Goal: Task Accomplishment & Management: Manage account settings

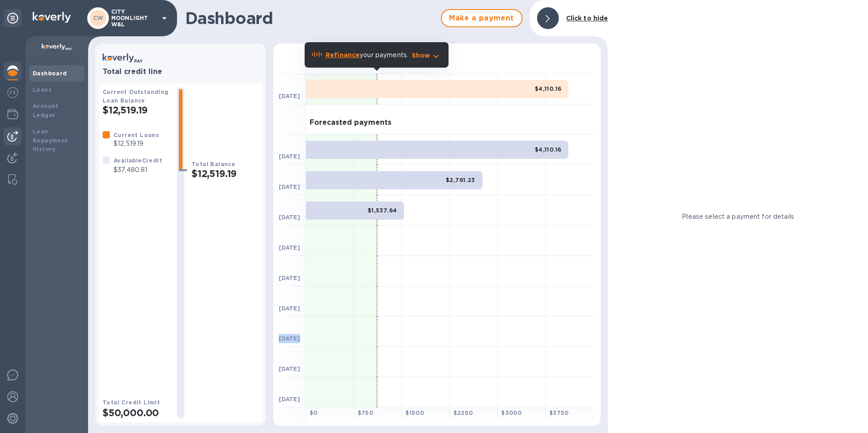
click at [12, 136] on img at bounding box center [12, 136] width 11 height 11
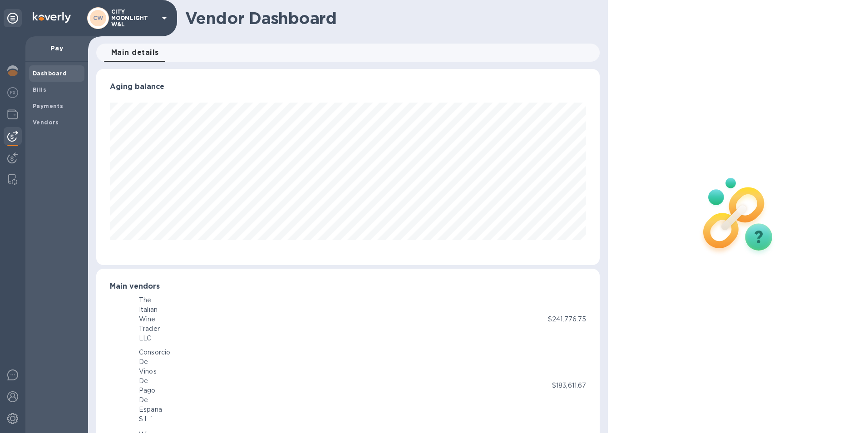
scroll to position [453990, 453686]
click at [60, 90] on span "Bills" at bounding box center [57, 89] width 48 height 9
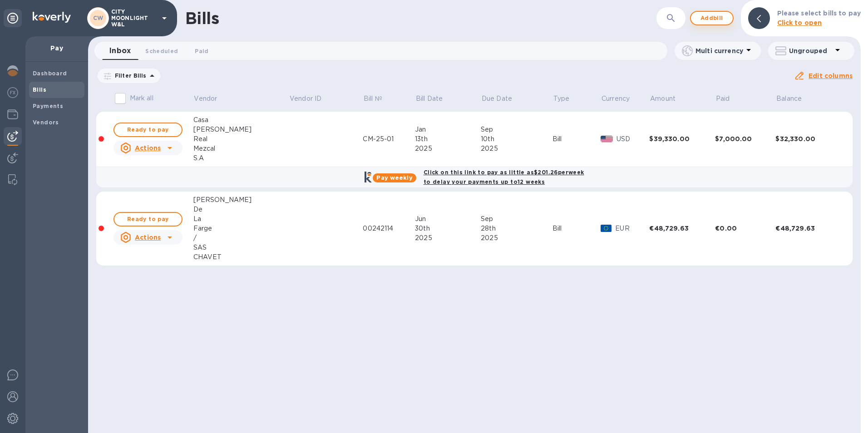
click at [714, 15] on span "Add bill" at bounding box center [712, 18] width 27 height 11
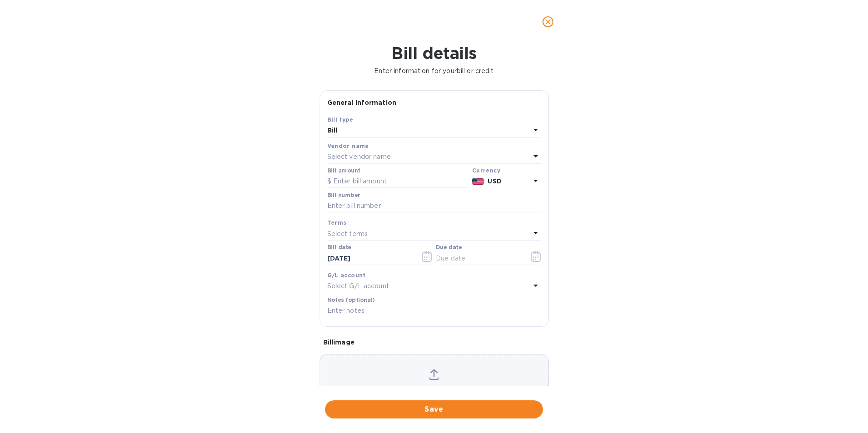
scroll to position [196, 501]
click at [755, 321] on div "Bill details Enter information for your bill or credit General information Save…" at bounding box center [434, 239] width 868 height 390
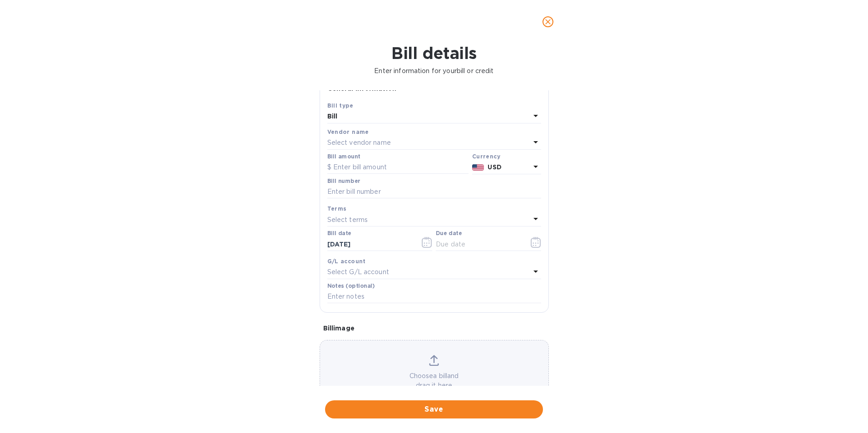
scroll to position [0, 0]
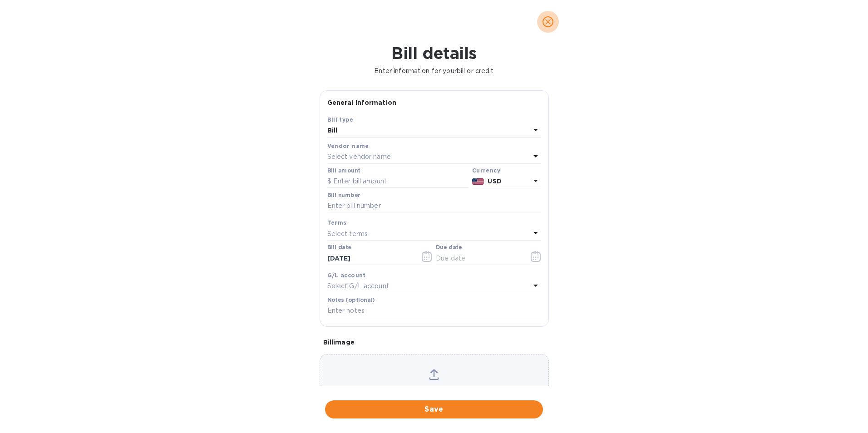
click at [548, 26] on icon "close" at bounding box center [548, 21] width 9 height 9
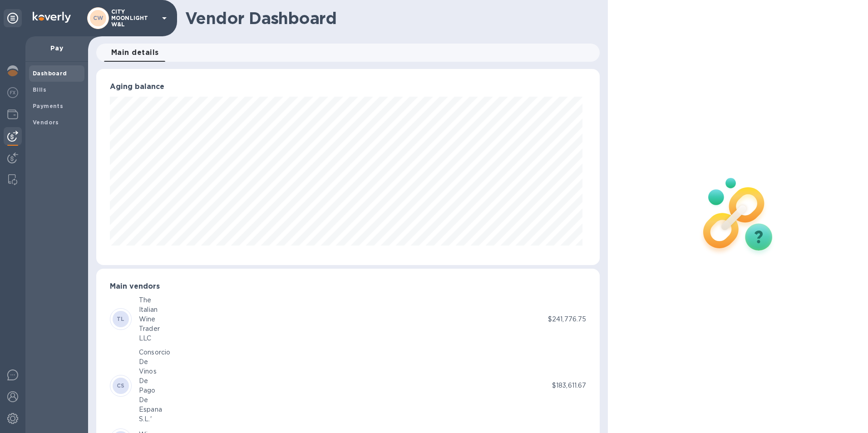
click at [11, 133] on img at bounding box center [12, 136] width 11 height 11
click at [51, 88] on span "Bills" at bounding box center [57, 89] width 48 height 9
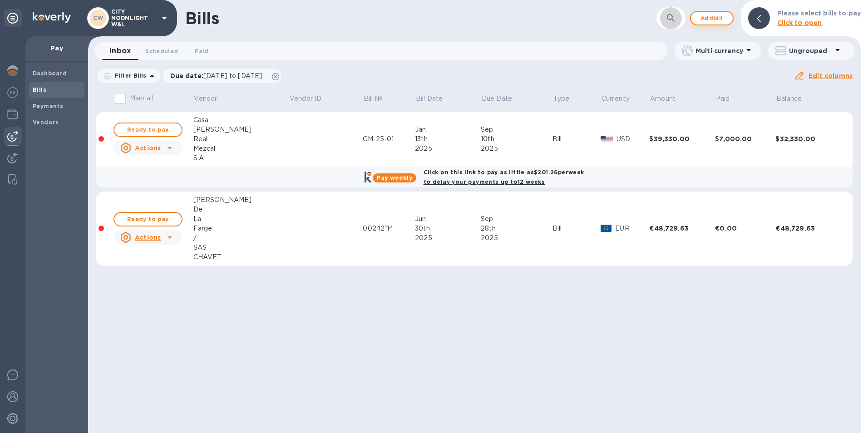
click at [713, 17] on span "Add bill" at bounding box center [712, 18] width 27 height 11
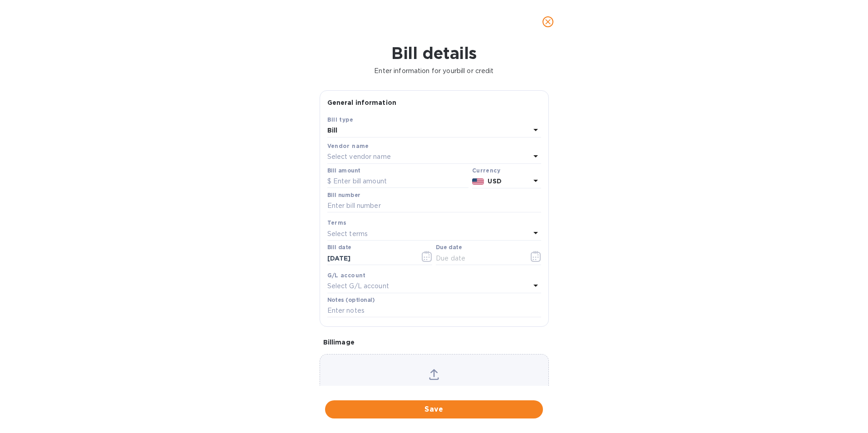
click at [372, 154] on p "Select vendor name" at bounding box center [359, 157] width 64 height 10
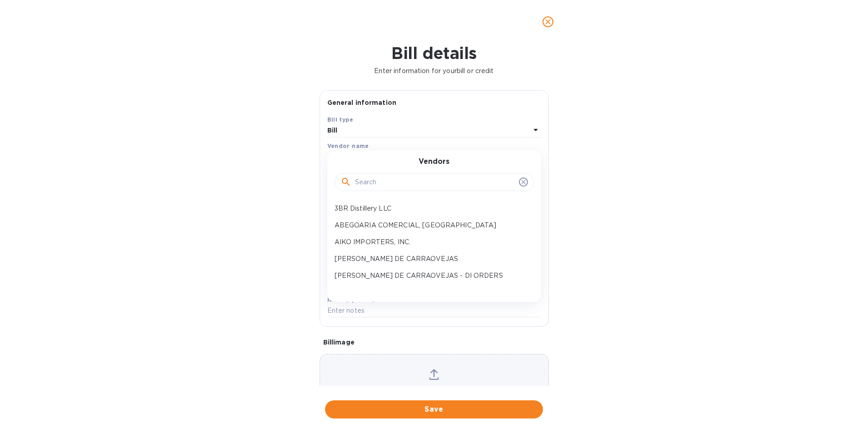
click at [365, 163] on div "Vendors" at bounding box center [434, 177] width 192 height 39
click at [362, 181] on input "text" at bounding box center [435, 183] width 160 height 14
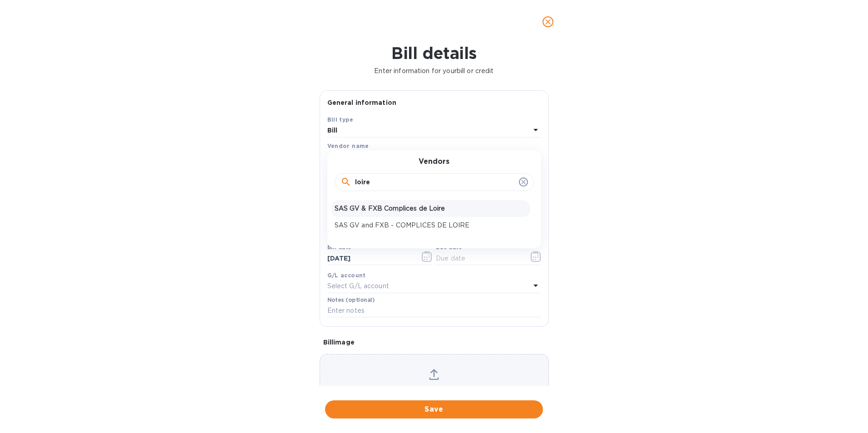
type input "loire"
click at [447, 208] on p "SAS GV & FXB Complices de Loire" at bounding box center [431, 209] width 192 height 10
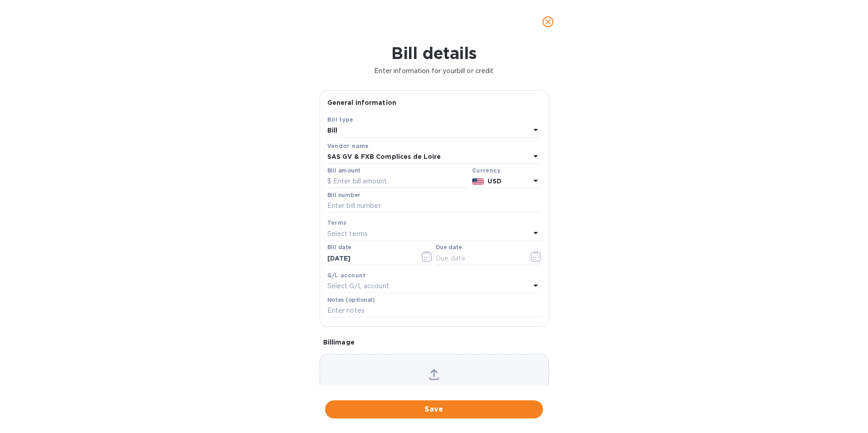
click at [553, 20] on span "close" at bounding box center [548, 21] width 11 height 11
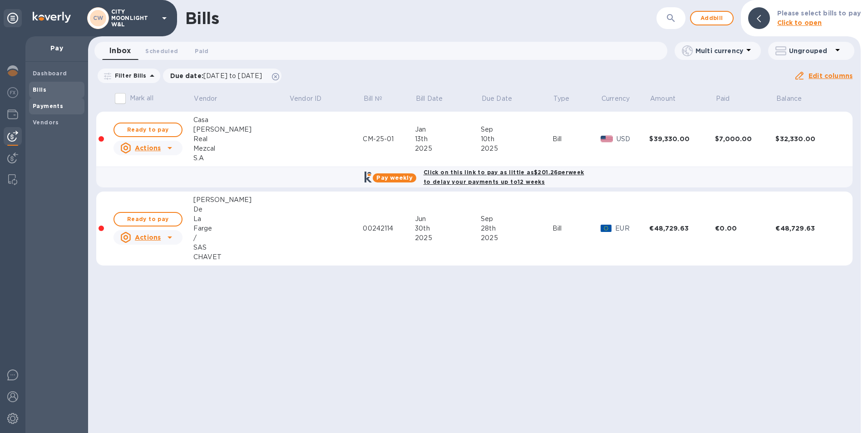
drag, startPoint x: 56, startPoint y: 109, endPoint x: 60, endPoint y: 111, distance: 4.9
click at [56, 108] on b "Payments" at bounding box center [48, 106] width 30 height 7
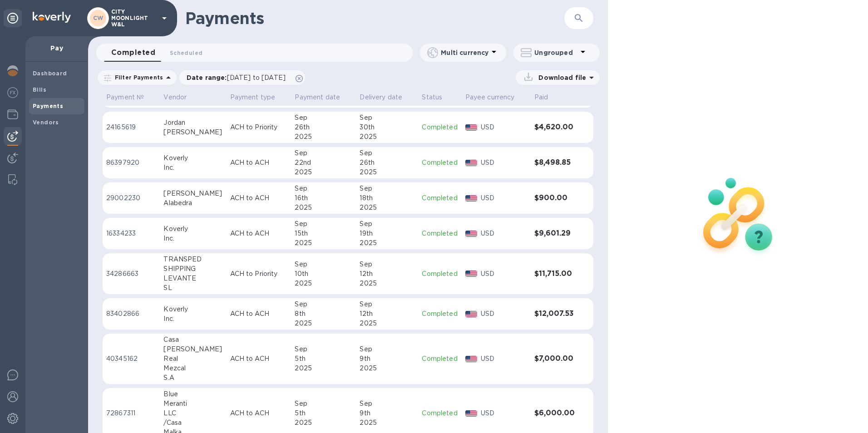
scroll to position [44, 0]
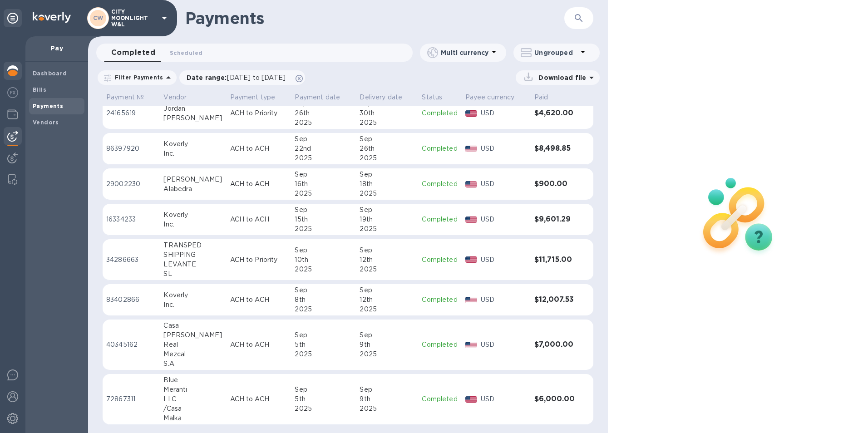
click at [15, 71] on img at bounding box center [12, 70] width 11 height 11
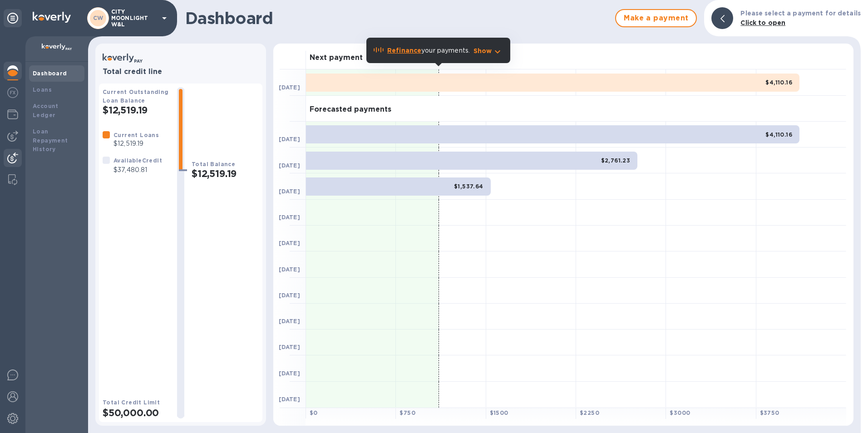
click at [11, 158] on img at bounding box center [12, 158] width 11 height 11
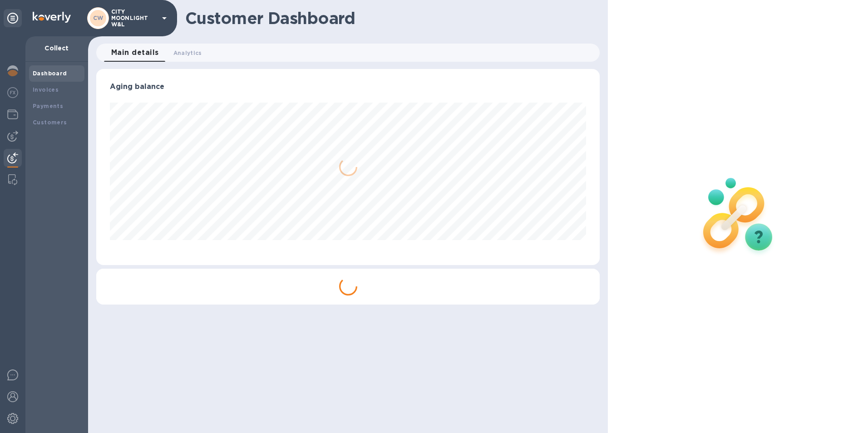
scroll to position [196, 504]
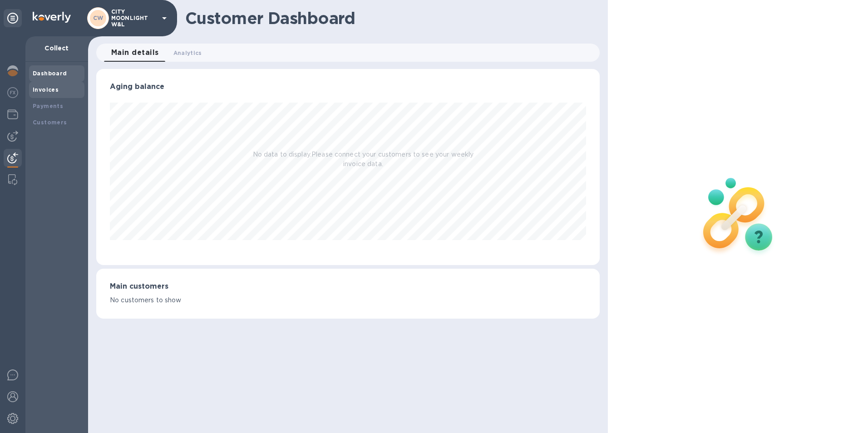
click at [48, 93] on div "Invoices" at bounding box center [57, 89] width 48 height 9
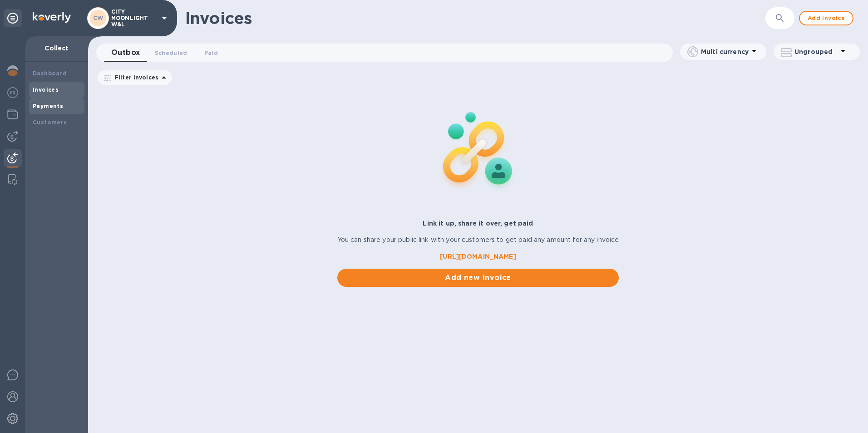
click at [50, 109] on div "Payments" at bounding box center [57, 106] width 48 height 9
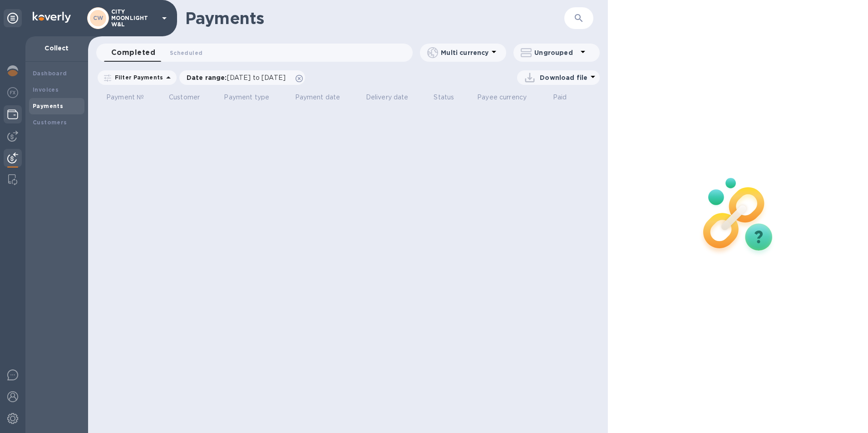
click at [19, 119] on div at bounding box center [13, 115] width 18 height 20
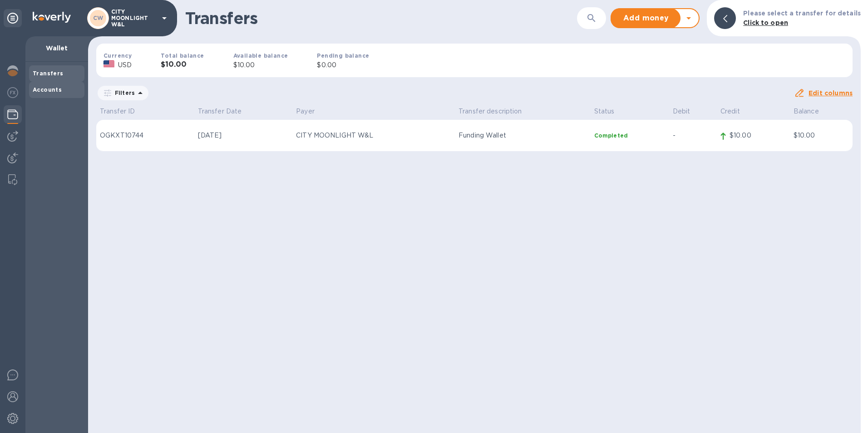
click at [61, 92] on div "Accounts" at bounding box center [57, 89] width 48 height 9
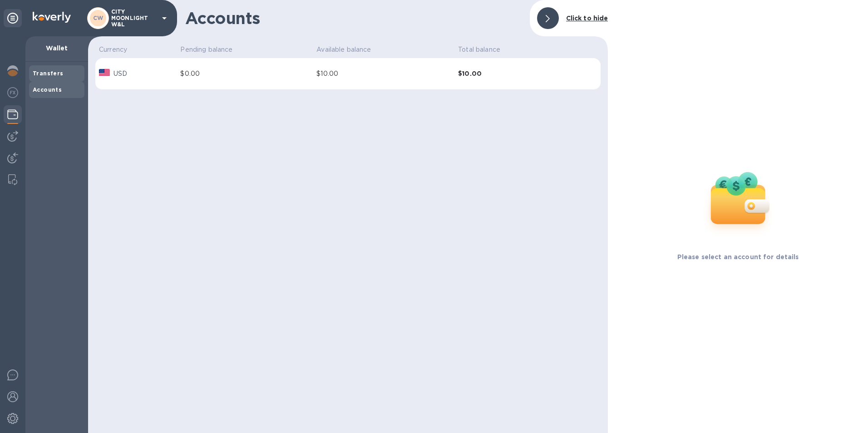
click at [38, 72] on b "Transfers" at bounding box center [48, 73] width 31 height 7
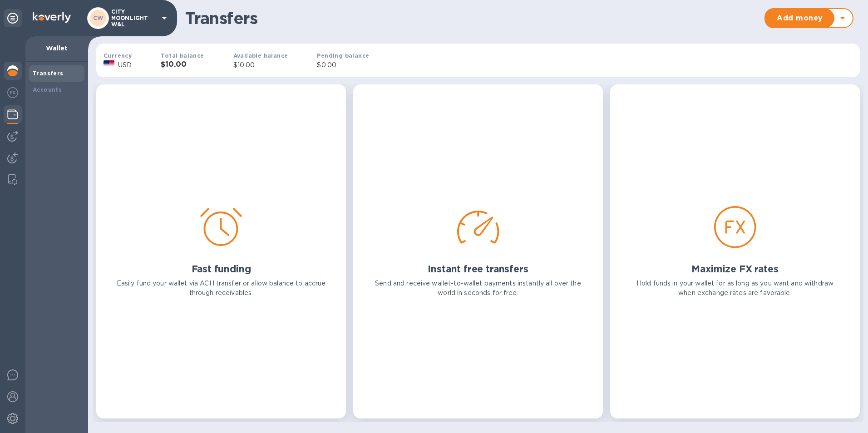
click at [14, 62] on div at bounding box center [13, 72] width 18 height 20
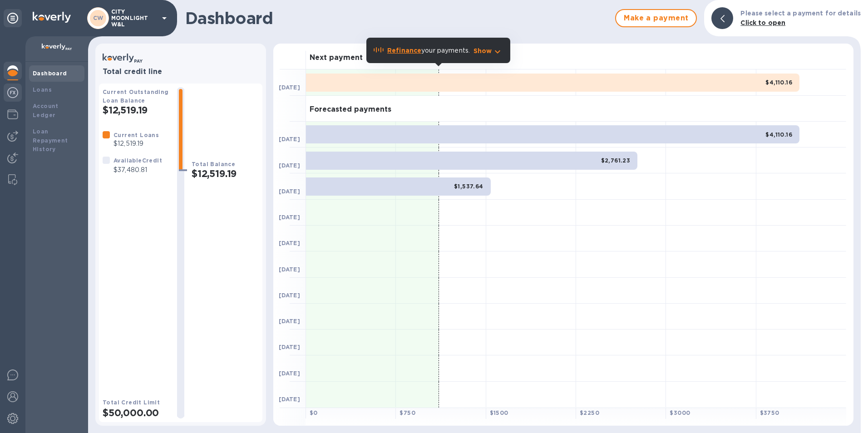
click at [20, 96] on div at bounding box center [13, 94] width 18 height 20
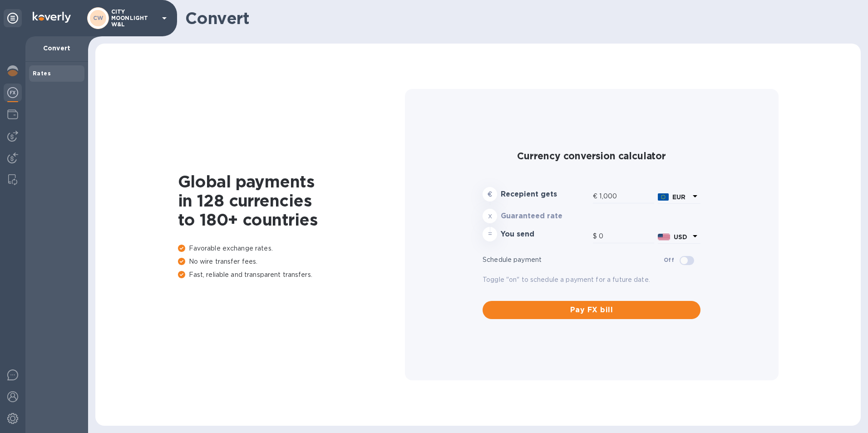
type input "1,176.55"
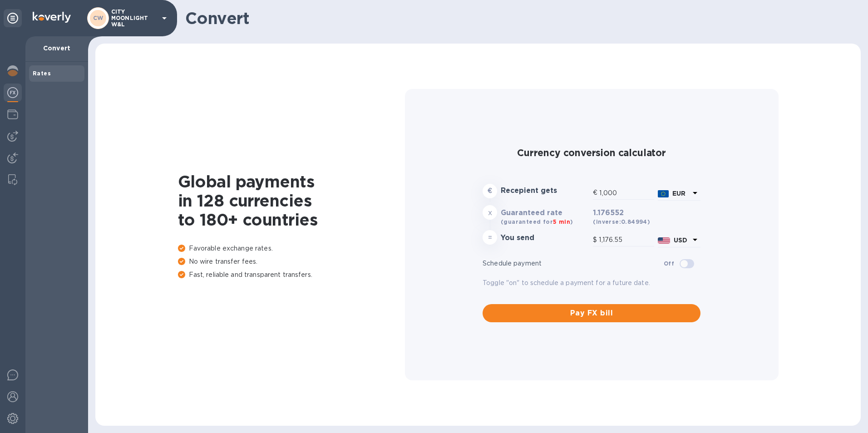
click at [130, 16] on p "CITY MOONLIGHT W&L" at bounding box center [133, 18] width 45 height 19
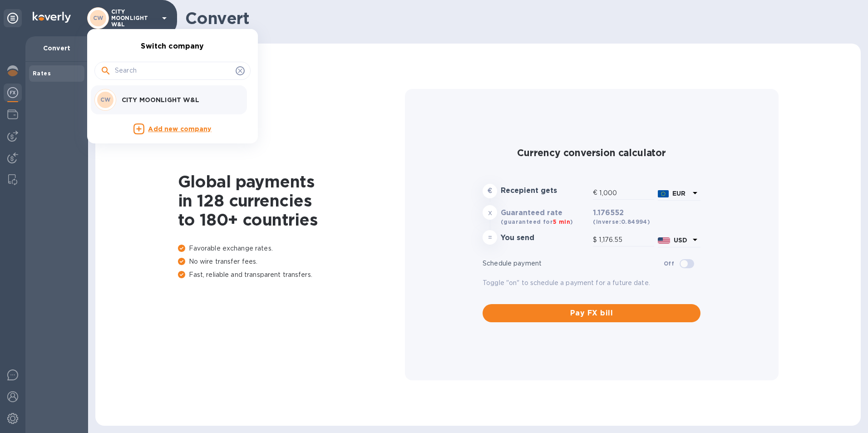
drag, startPoint x: 387, startPoint y: 37, endPoint x: 377, endPoint y: 35, distance: 10.6
click at [387, 36] on div at bounding box center [434, 216] width 868 height 433
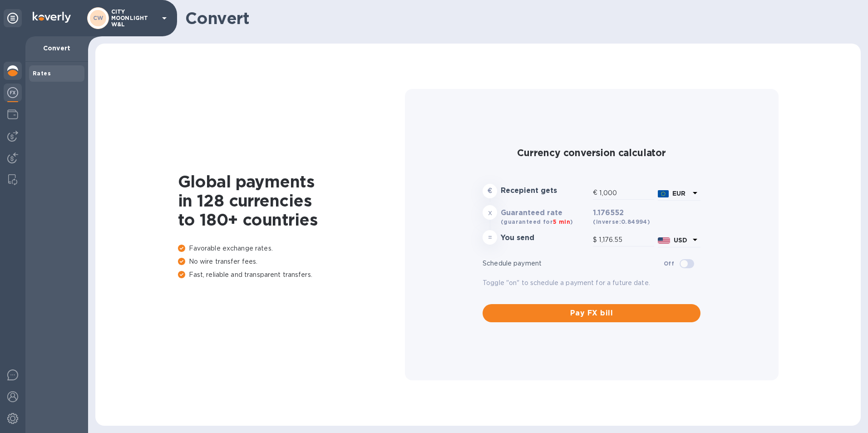
click at [12, 68] on img at bounding box center [12, 70] width 11 height 11
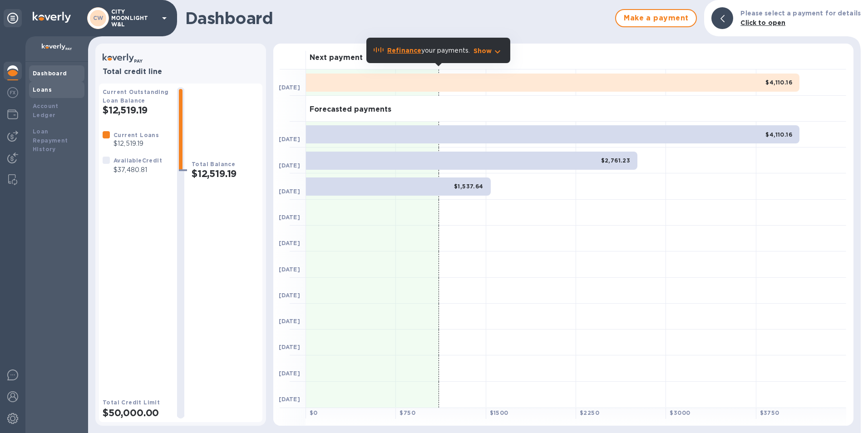
click at [44, 87] on b "Loans" at bounding box center [42, 89] width 19 height 7
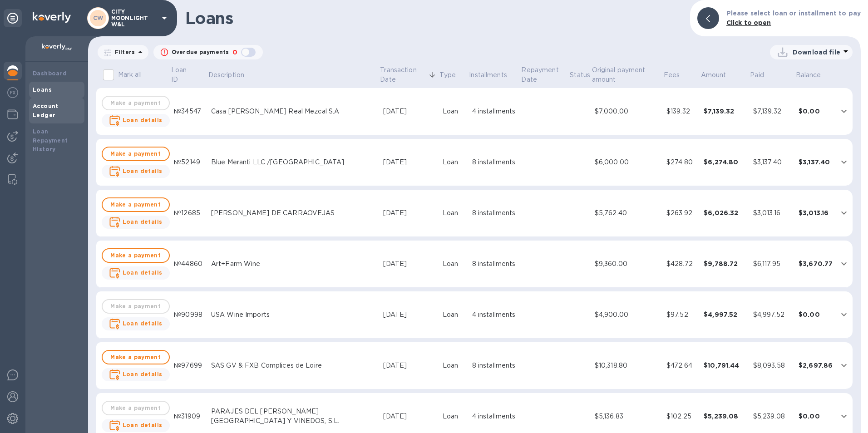
click at [59, 109] on b "Account Ledger" at bounding box center [46, 111] width 26 height 16
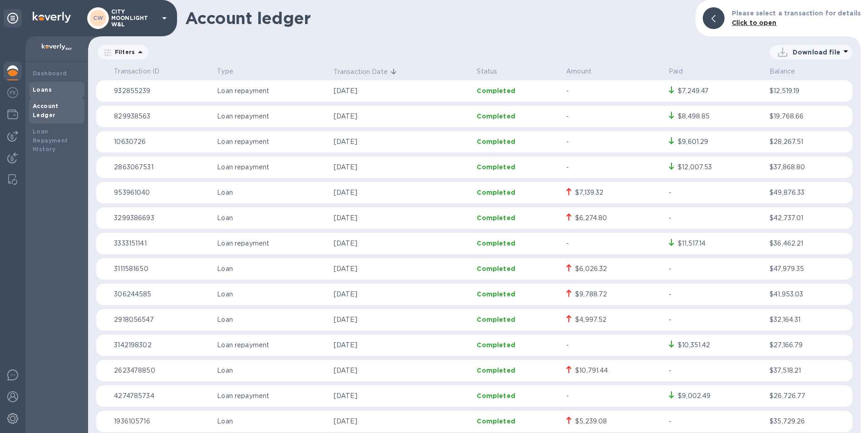
click at [63, 82] on div "Loans" at bounding box center [56, 90] width 55 height 16
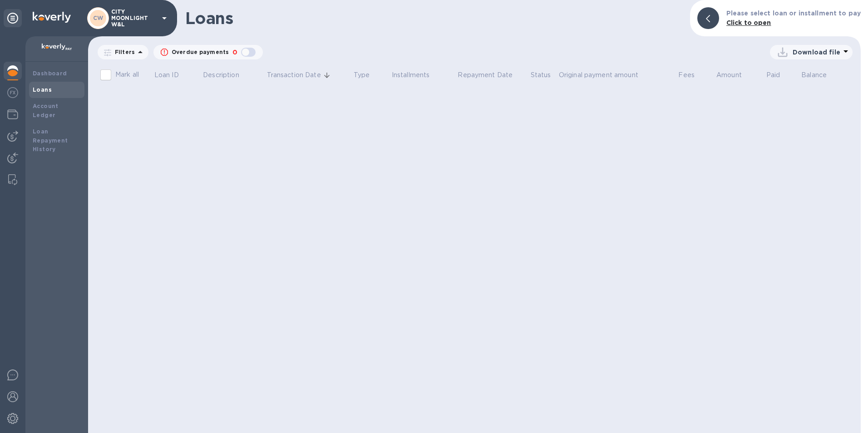
click at [69, 64] on div "Dashboard Loans Account Ledger Loan Repayment History" at bounding box center [56, 248] width 63 height 372
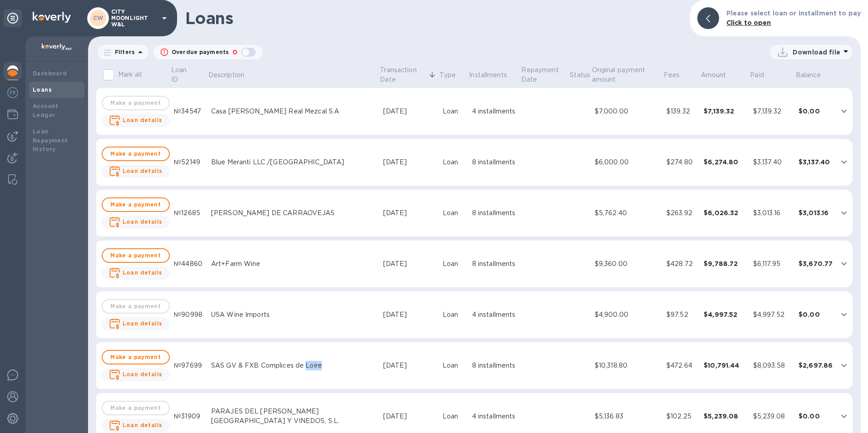
scroll to position [91, 0]
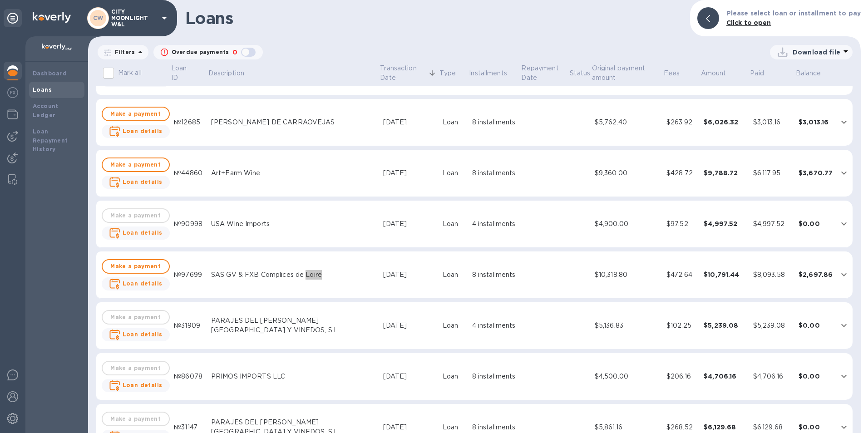
drag, startPoint x: 12, startPoint y: 131, endPoint x: 59, endPoint y: 136, distance: 46.6
click at [11, 131] on img at bounding box center [12, 136] width 11 height 11
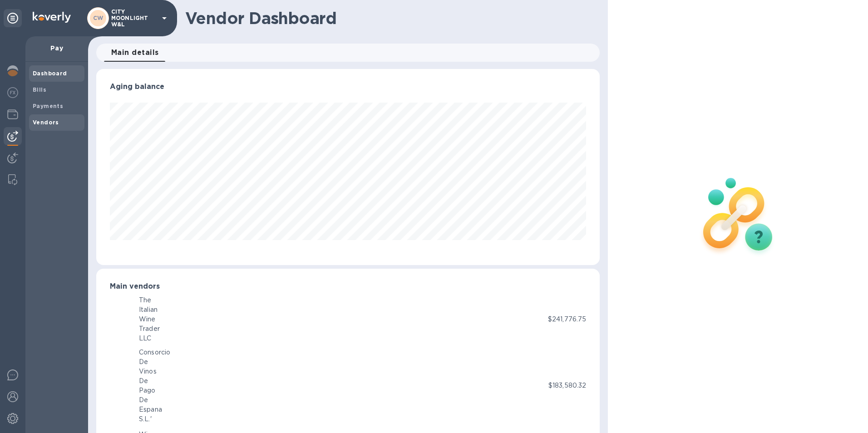
scroll to position [453990, 453686]
click at [44, 93] on span "Bills" at bounding box center [40, 89] width 14 height 9
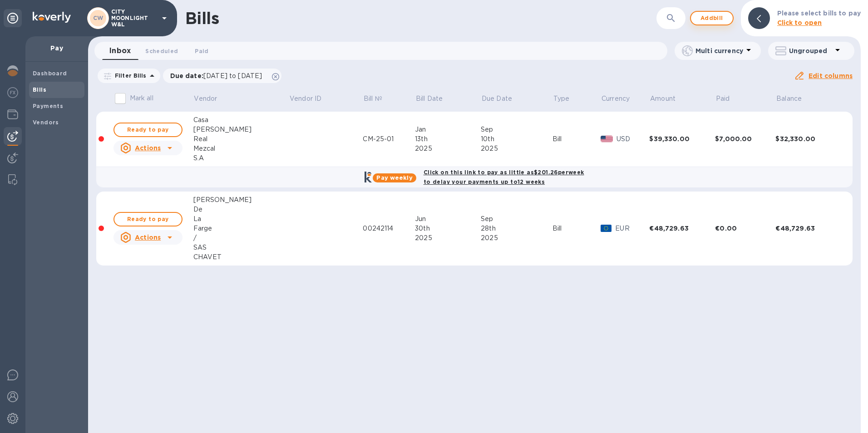
click at [706, 20] on span "Add bill" at bounding box center [712, 18] width 27 height 11
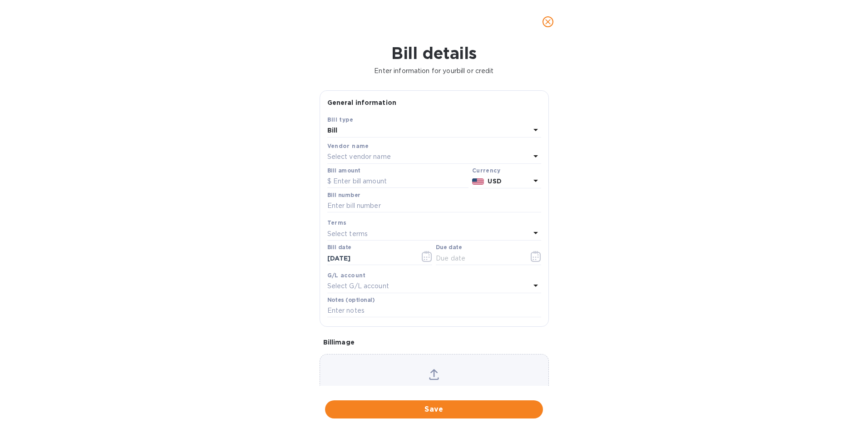
click at [404, 157] on div "Select vendor name" at bounding box center [428, 157] width 203 height 13
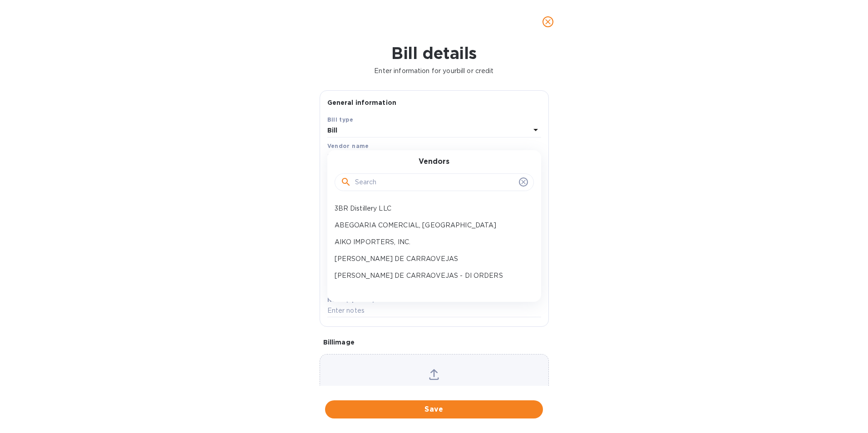
click at [389, 188] on input "text" at bounding box center [435, 183] width 160 height 14
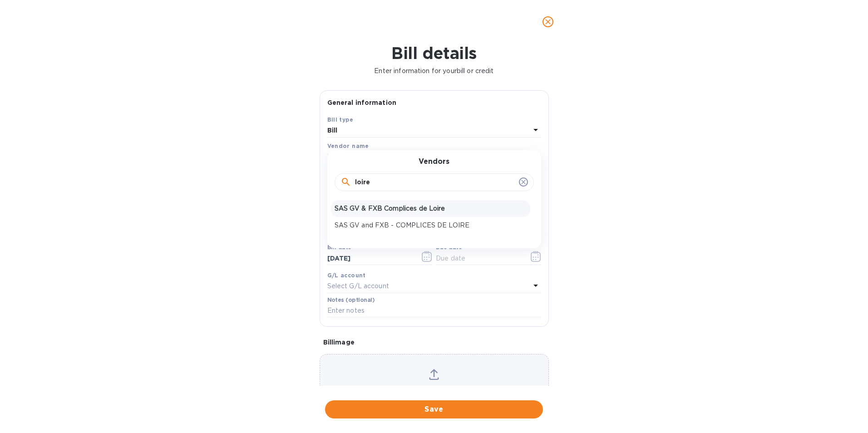
type input "loire"
click at [415, 209] on p "SAS GV & FXB Complices de Loire" at bounding box center [431, 209] width 192 height 10
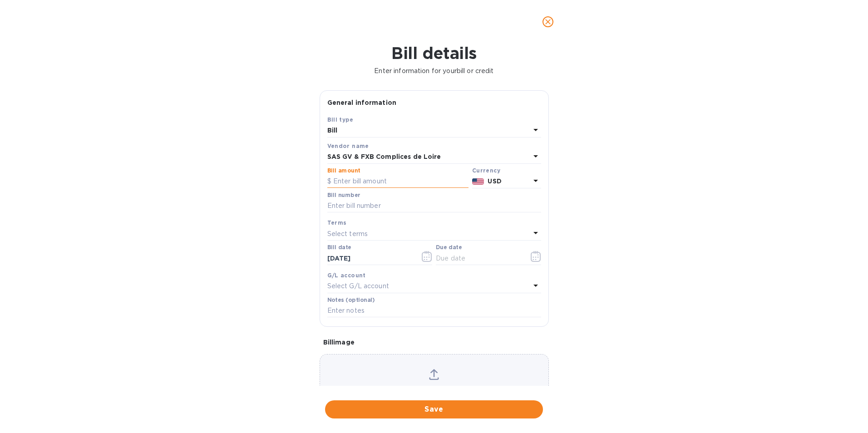
click at [388, 184] on input "text" at bounding box center [397, 182] width 141 height 14
type input "23,154.05"
click at [396, 208] on input "text" at bounding box center [434, 206] width 214 height 14
type input "12068"
click at [269, 242] on div "Bill details Enter information for your bill or credit General information Save…" at bounding box center [434, 239] width 868 height 390
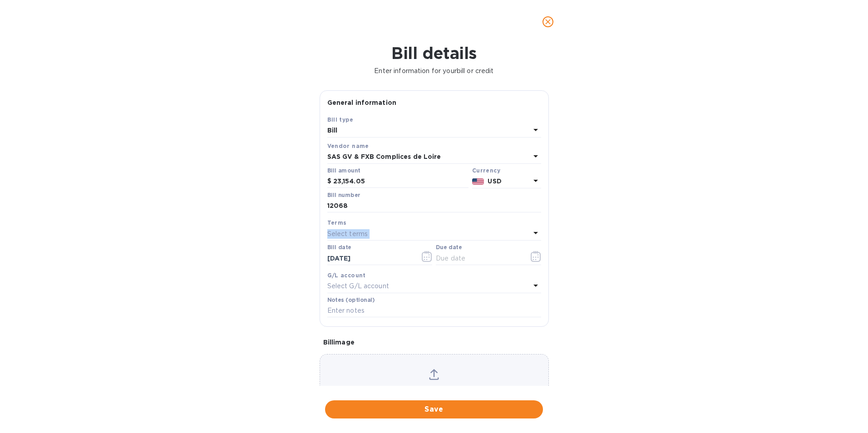
click at [317, 243] on div "General information Save Bill type Bill Vendor name SAS GV & FXB Complices de L…" at bounding box center [434, 238] width 238 height 296
click at [362, 231] on p "Select terms" at bounding box center [347, 234] width 41 height 10
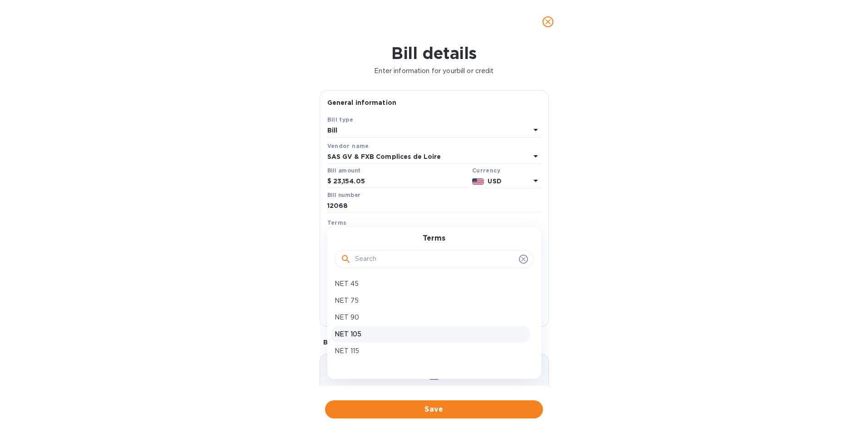
scroll to position [182, 0]
click at [355, 324] on p "NET 120" at bounding box center [431, 323] width 192 height 10
type input "[DATE]"
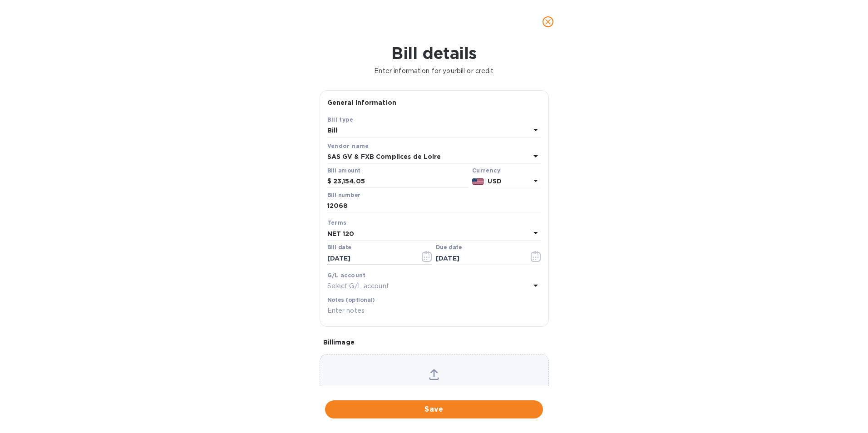
click at [423, 258] on icon "button" at bounding box center [427, 256] width 10 height 11
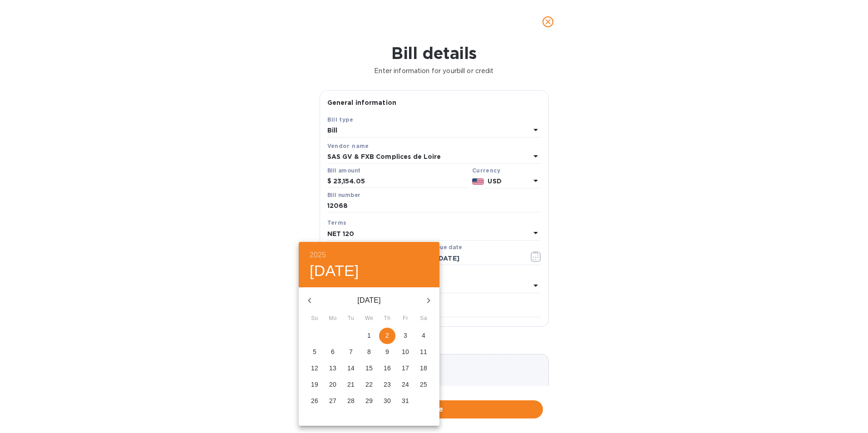
click at [309, 303] on icon "button" at bounding box center [309, 300] width 11 height 11
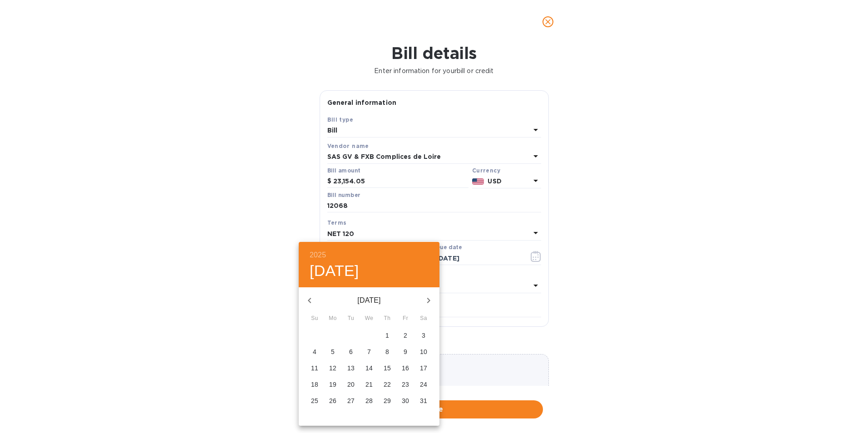
click at [421, 398] on p "31" at bounding box center [423, 401] width 7 height 9
type input "[DATE]"
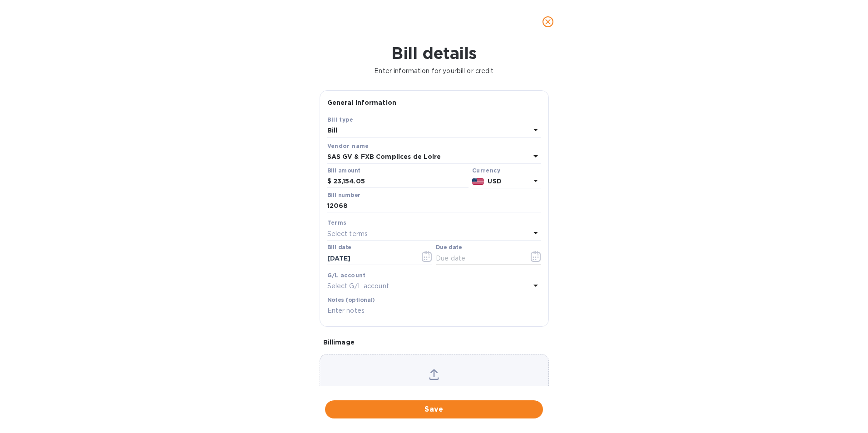
click at [533, 260] on icon "button" at bounding box center [533, 259] width 1 height 1
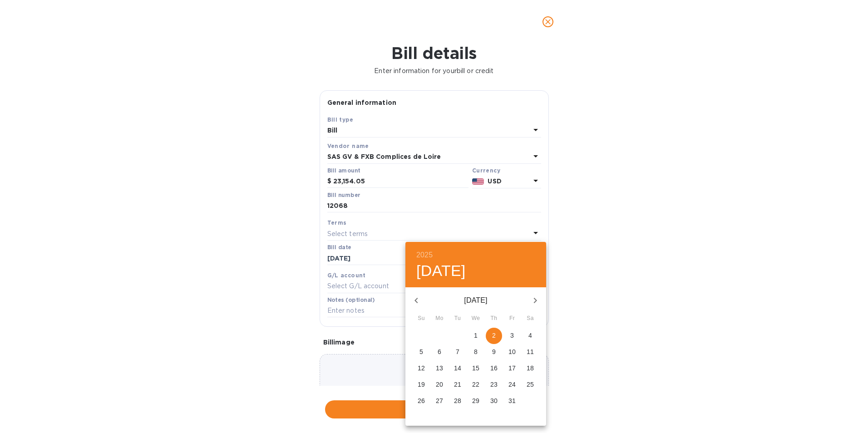
click at [332, 224] on div at bounding box center [434, 216] width 868 height 433
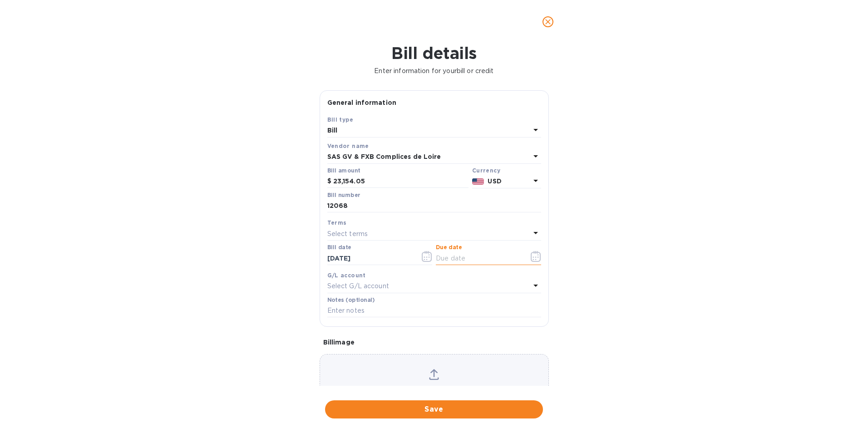
click at [461, 258] on input "text" at bounding box center [479, 259] width 86 height 14
click at [531, 260] on icon "button" at bounding box center [536, 256] width 10 height 11
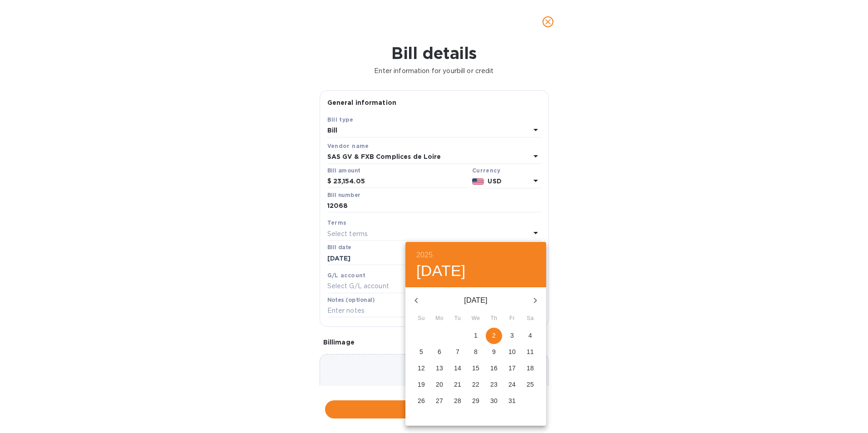
drag, startPoint x: 417, startPoint y: 298, endPoint x: 421, endPoint y: 303, distance: 6.2
click at [417, 298] on icon "button" at bounding box center [416, 300] width 3 height 5
click at [421, 400] on p "28" at bounding box center [421, 401] width 7 height 9
type input "[DATE]"
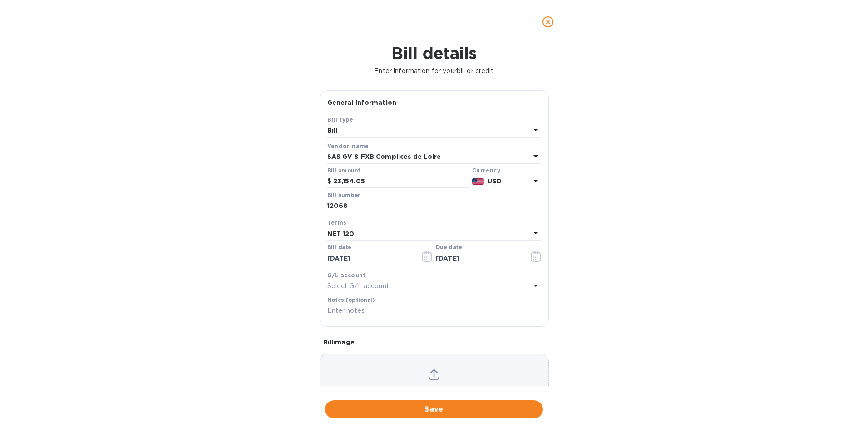
click at [358, 284] on p "Select G/L account" at bounding box center [358, 287] width 62 height 10
drag, startPoint x: 685, startPoint y: 290, endPoint x: 666, endPoint y: 288, distance: 19.2
click at [684, 290] on div "Bill details Enter information for your bill or credit General information Save…" at bounding box center [434, 239] width 868 height 390
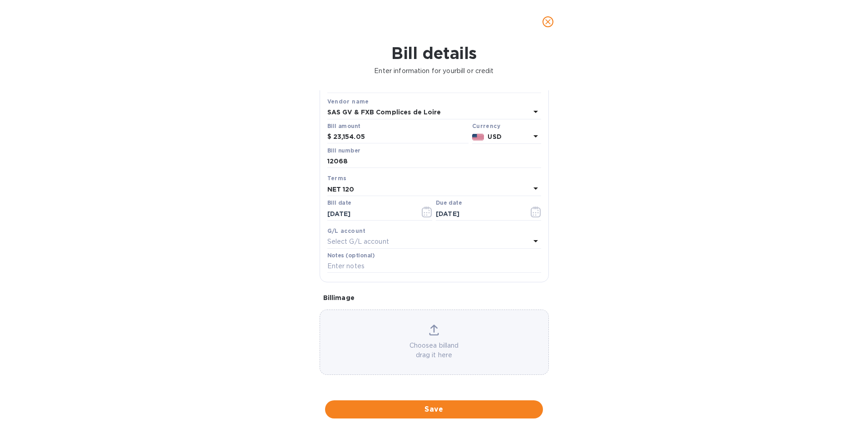
scroll to position [0, 0]
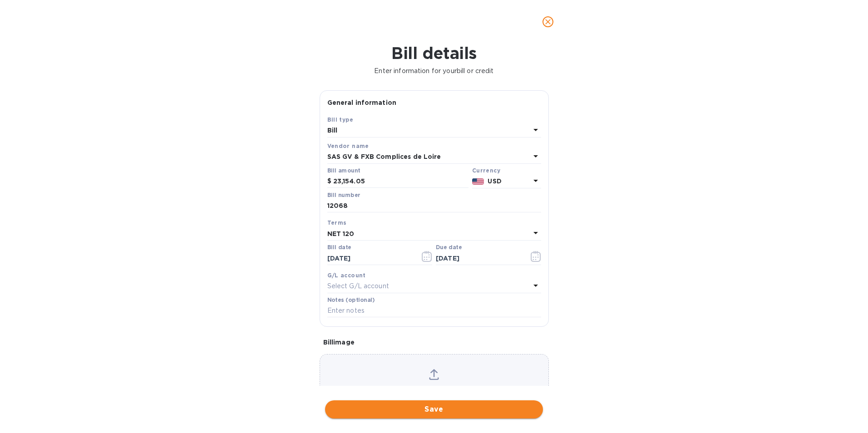
click at [439, 409] on span "Save" at bounding box center [433, 409] width 203 height 11
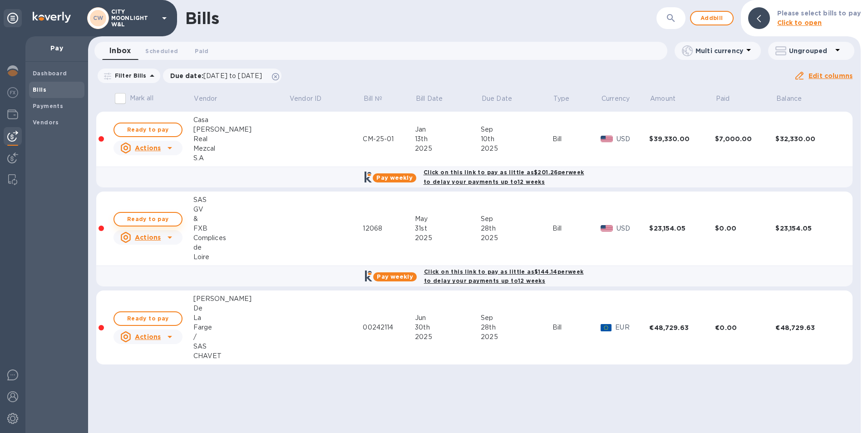
click at [159, 217] on span "Ready to pay" at bounding box center [148, 219] width 53 height 11
click at [164, 220] on span "Ready to pay" at bounding box center [148, 219] width 53 height 11
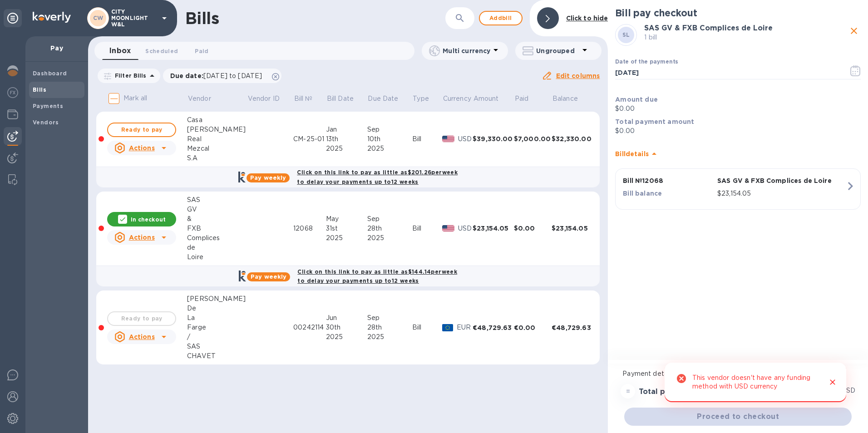
click at [624, 106] on p "$0.00" at bounding box center [738, 109] width 246 height 10
drag, startPoint x: 639, startPoint y: 123, endPoint x: 619, endPoint y: 127, distance: 20.4
click at [619, 127] on div "Total payment amount $0.00" at bounding box center [738, 126] width 246 height 19
drag, startPoint x: 619, startPoint y: 127, endPoint x: 764, endPoint y: 114, distance: 145.9
click at [764, 114] on div "Amount due $0.00" at bounding box center [738, 104] width 249 height 22
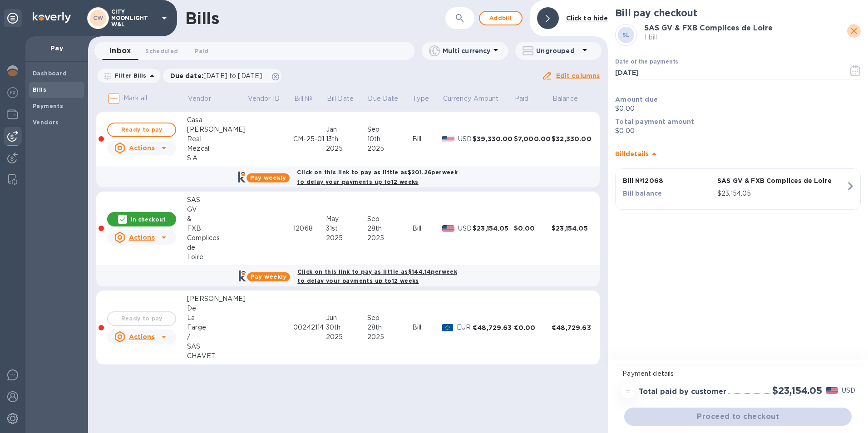
click at [857, 29] on icon "close" at bounding box center [854, 31] width 6 height 6
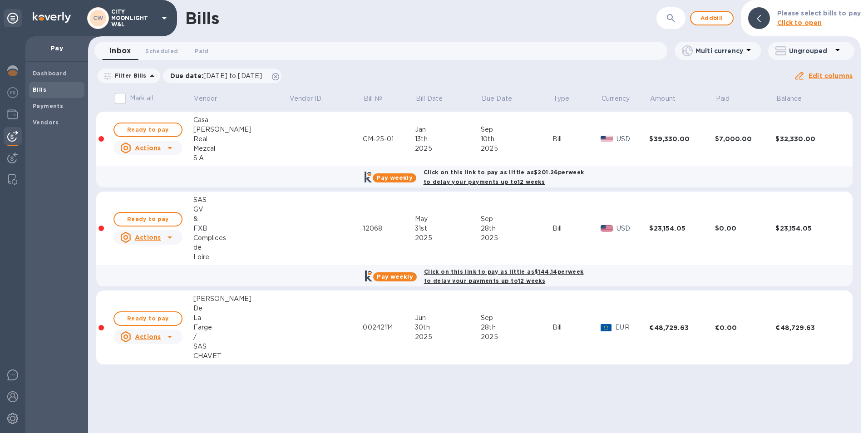
click at [153, 238] on u "Actions" at bounding box center [148, 237] width 26 height 7
click at [164, 237] on div at bounding box center [434, 216] width 868 height 433
click at [153, 237] on u "Actions" at bounding box center [148, 237] width 26 height 7
click at [155, 295] on b "Delete" at bounding box center [151, 295] width 23 height 7
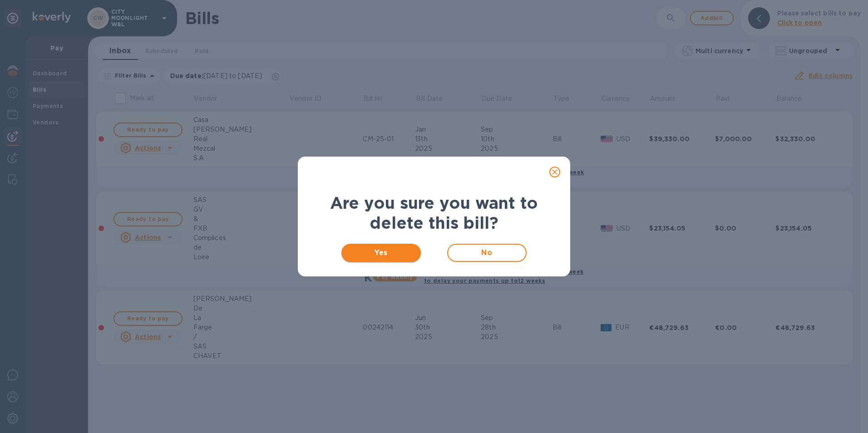
click at [407, 248] on span "Yes" at bounding box center [381, 253] width 65 height 11
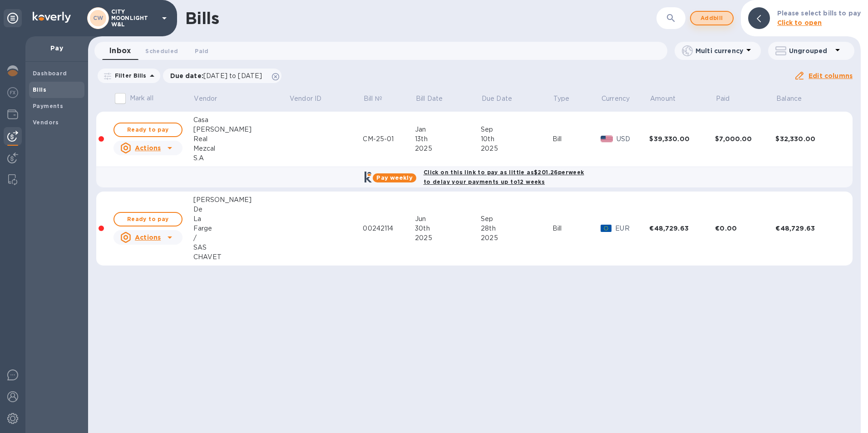
click at [714, 22] on span "Add bill" at bounding box center [712, 18] width 27 height 11
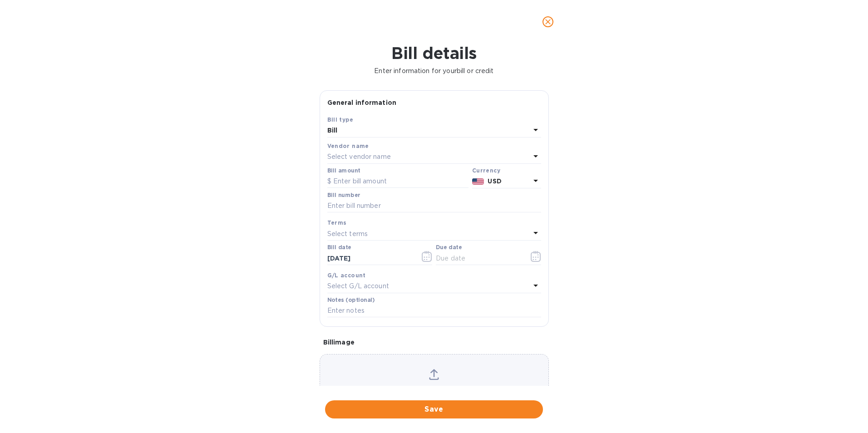
click at [378, 156] on p "Select vendor name" at bounding box center [359, 157] width 64 height 10
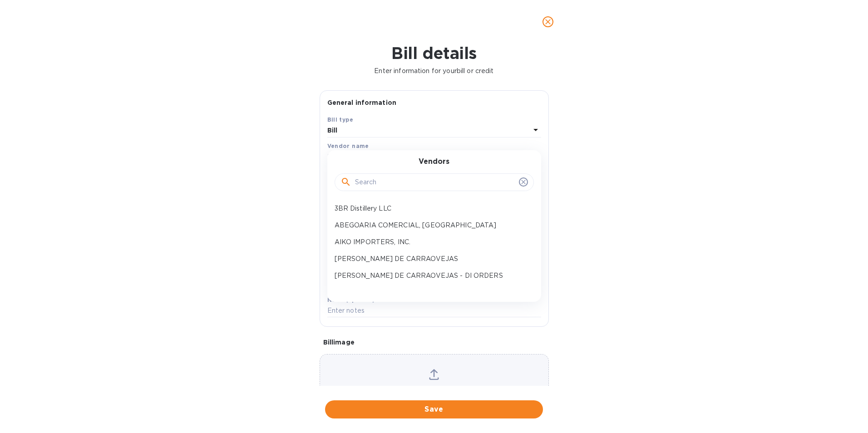
click at [373, 184] on input "text" at bounding box center [435, 183] width 160 height 14
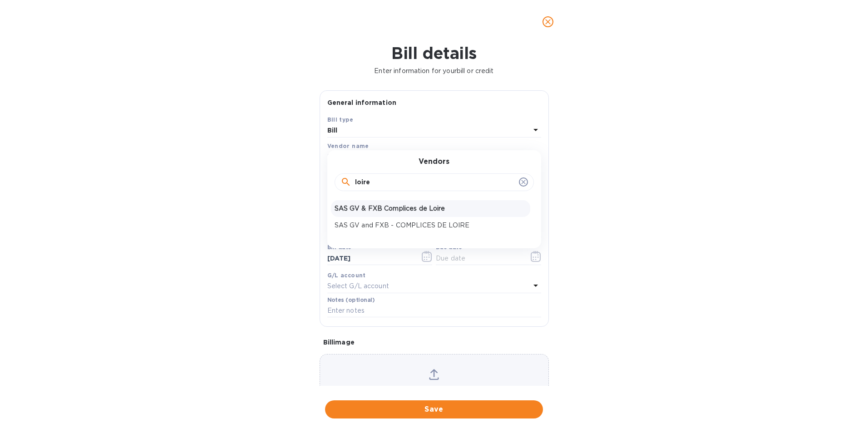
type input "loire"
click at [401, 204] on p "SAS GV & FXB Complices de Loire" at bounding box center [431, 209] width 192 height 10
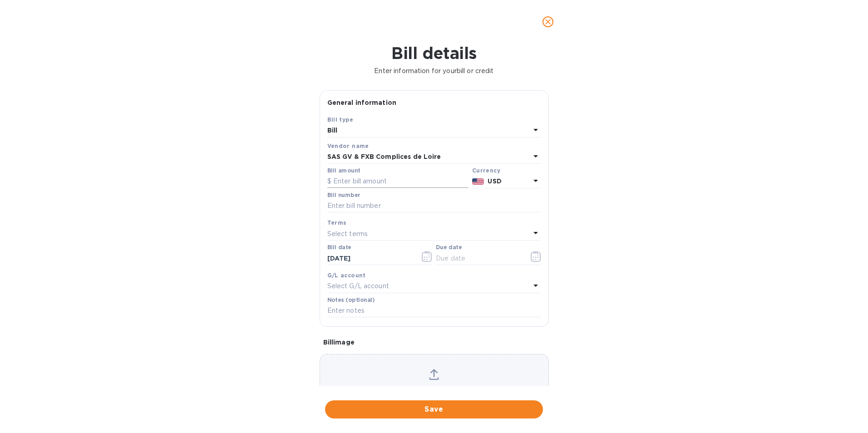
click at [391, 181] on input "text" at bounding box center [397, 182] width 141 height 14
click at [361, 178] on input "text" at bounding box center [397, 182] width 141 height 14
paste input "23,154.05"
type input "23,154.05"
click at [514, 176] on div "USD" at bounding box center [509, 181] width 46 height 13
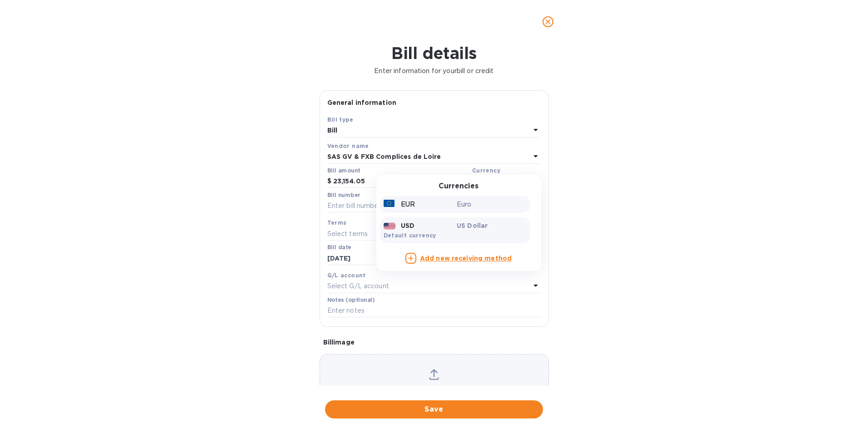
click at [470, 202] on p "Euro" at bounding box center [492, 205] width 70 height 10
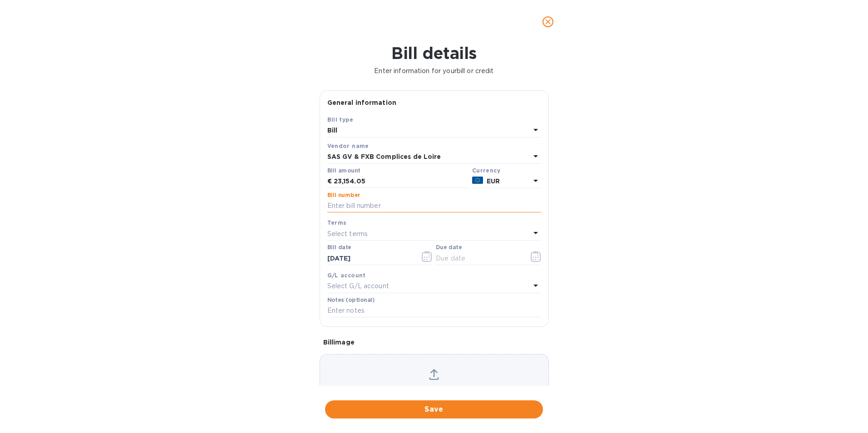
click at [347, 204] on input "text" at bounding box center [434, 206] width 214 height 14
click at [347, 208] on input "text" at bounding box center [434, 206] width 214 height 14
paste input "12068"
type input "12068"
click at [351, 230] on p "Select terms" at bounding box center [347, 234] width 41 height 10
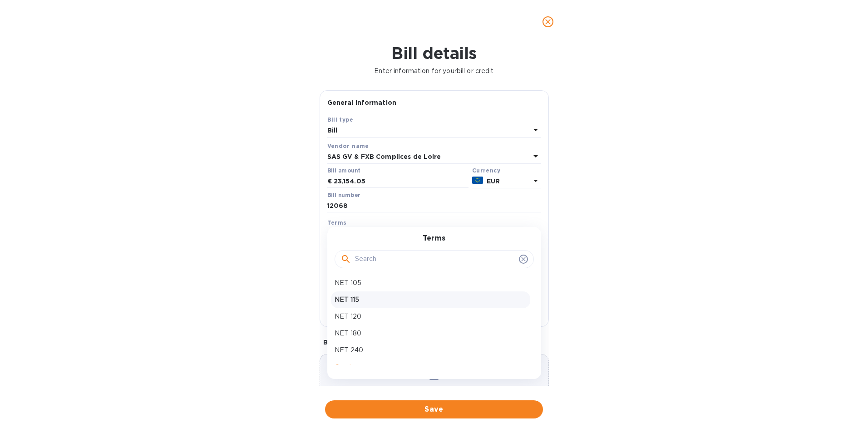
scroll to position [198, 0]
click at [360, 312] on div "NET 120" at bounding box center [430, 305] width 199 height 17
type input "[DATE]"
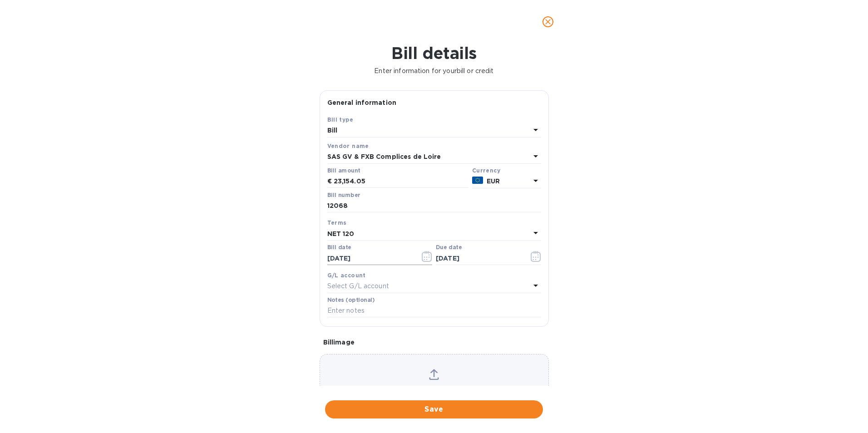
click at [424, 258] on icon "button" at bounding box center [424, 257] width 1 height 1
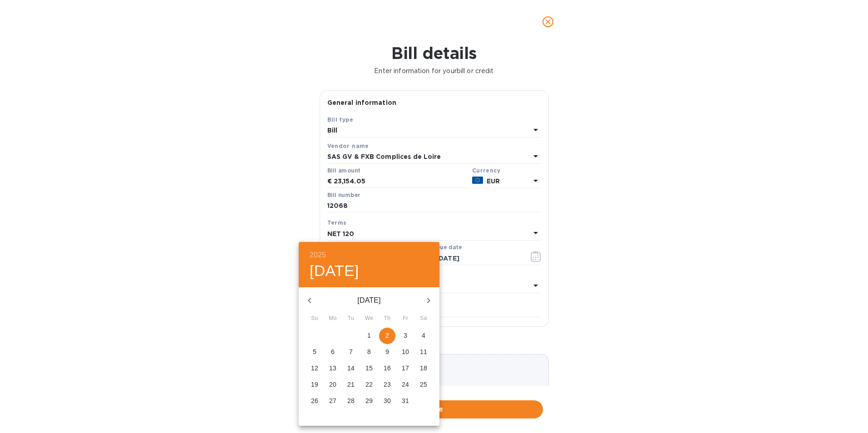
click at [313, 301] on icon "button" at bounding box center [309, 300] width 11 height 11
click at [313, 300] on icon "button" at bounding box center [309, 300] width 11 height 11
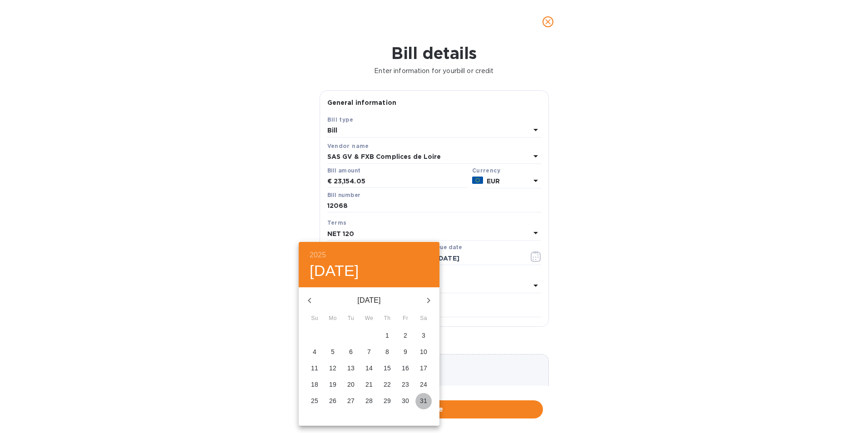
click at [421, 403] on p "31" at bounding box center [423, 401] width 7 height 9
type input "[DATE]"
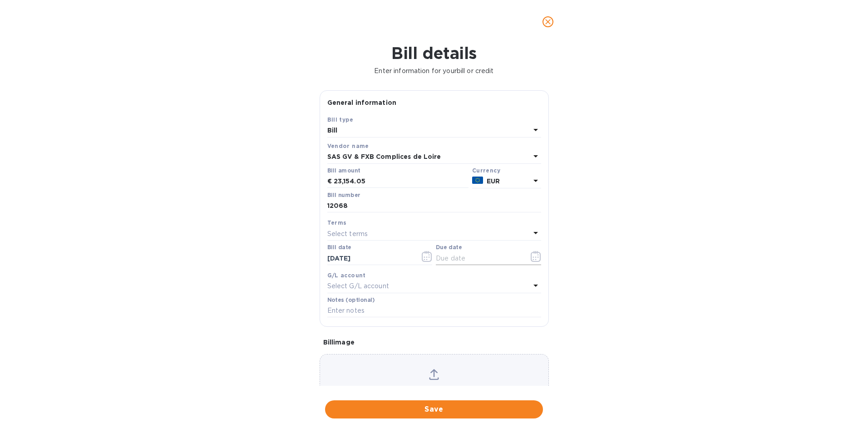
click at [479, 259] on input "text" at bounding box center [479, 259] width 86 height 14
type input "[DATE]"
click at [517, 258] on input "[DATE]" at bounding box center [479, 259] width 86 height 14
click at [357, 289] on p "Select G/L account" at bounding box center [358, 287] width 62 height 10
click at [281, 302] on div "Bill details Enter information for your bill or credit General information Save…" at bounding box center [434, 239] width 868 height 390
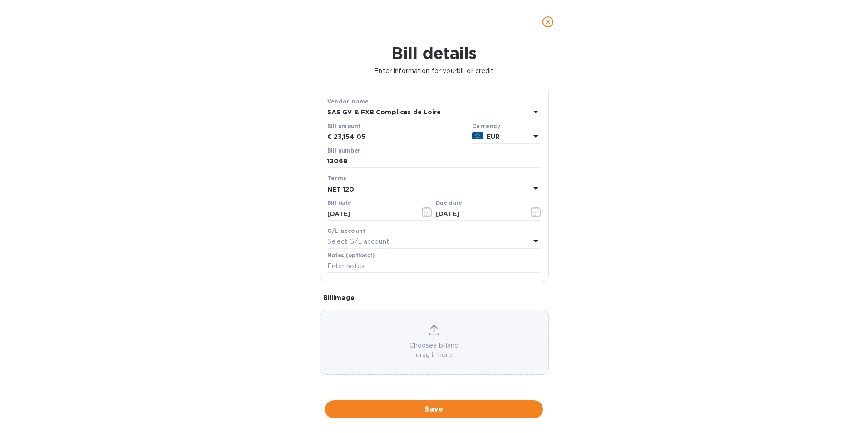
scroll to position [0, 0]
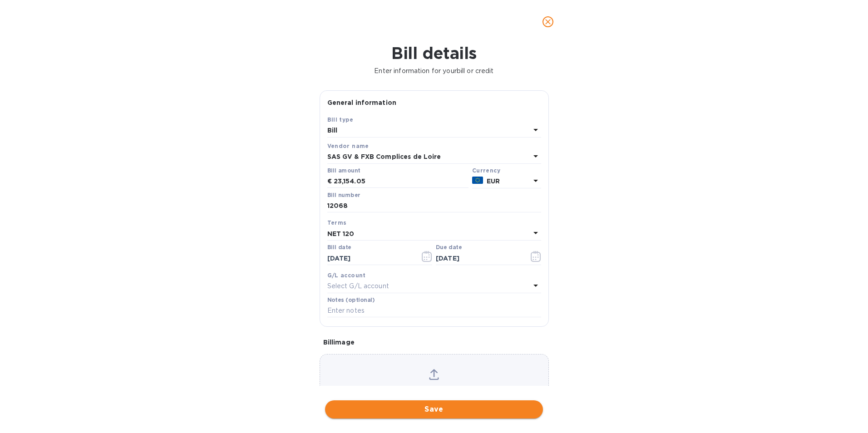
click at [427, 414] on span "Save" at bounding box center [433, 409] width 203 height 11
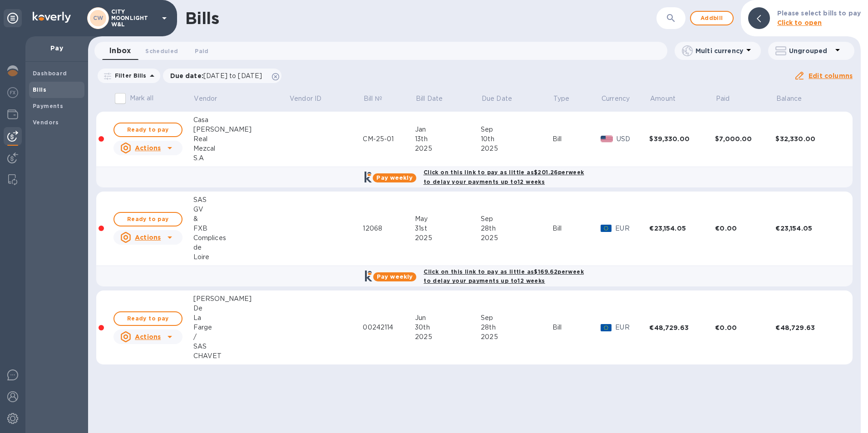
drag, startPoint x: 161, startPoint y: 216, endPoint x: 487, endPoint y: 227, distance: 325.8
click at [161, 216] on span "Ready to pay" at bounding box center [148, 219] width 53 height 11
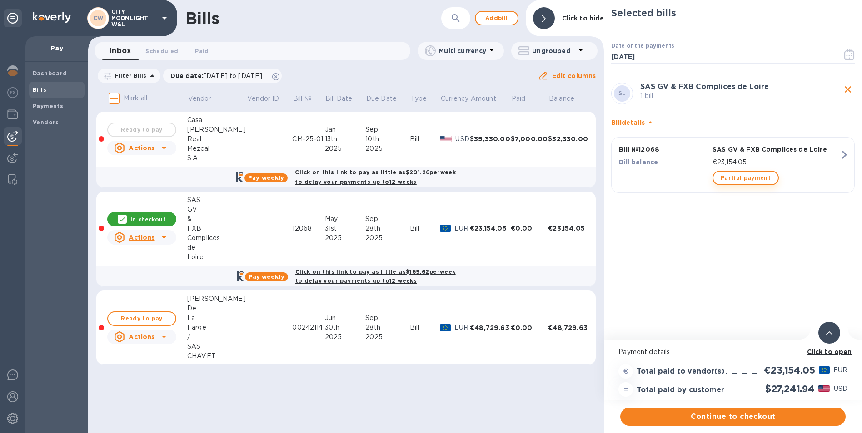
click at [745, 176] on span "Partial payment" at bounding box center [745, 178] width 50 height 11
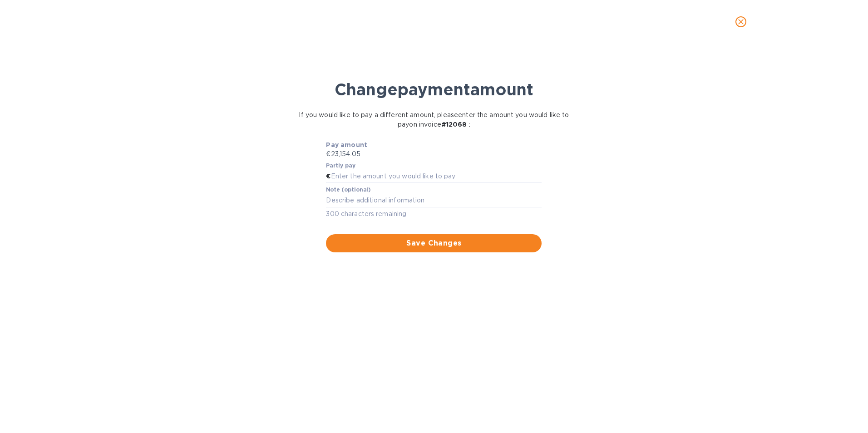
click at [356, 169] on div "Partly pay €" at bounding box center [434, 173] width 216 height 21
click at [353, 177] on input "text" at bounding box center [436, 177] width 211 height 14
click at [350, 179] on input "text" at bounding box center [436, 177] width 211 height 14
click at [359, 174] on input "text" at bounding box center [436, 177] width 211 height 14
type input "9,200"
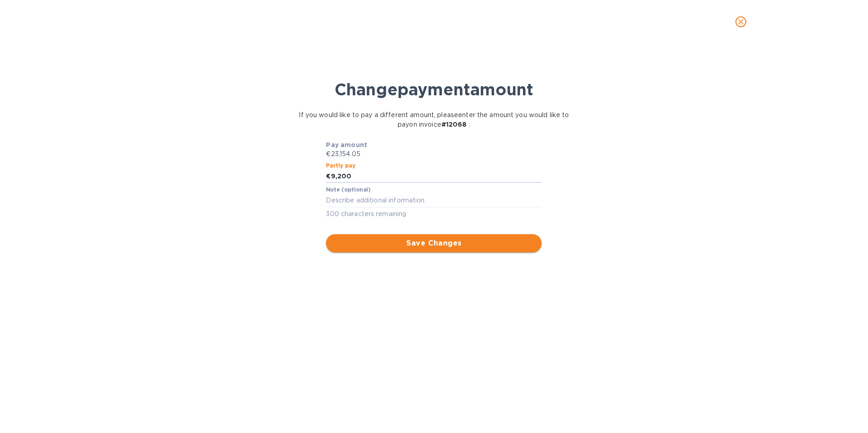
click at [436, 240] on span "Save Changes" at bounding box center [433, 243] width 201 height 11
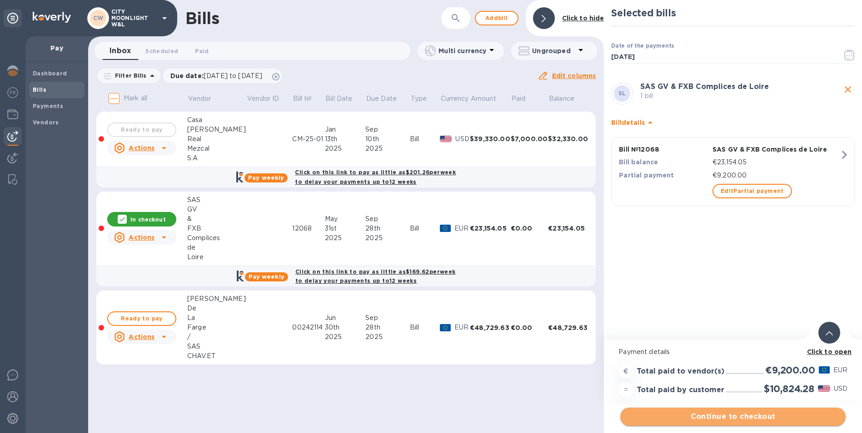
click at [737, 413] on span "Continue to checkout" at bounding box center [732, 416] width 211 height 11
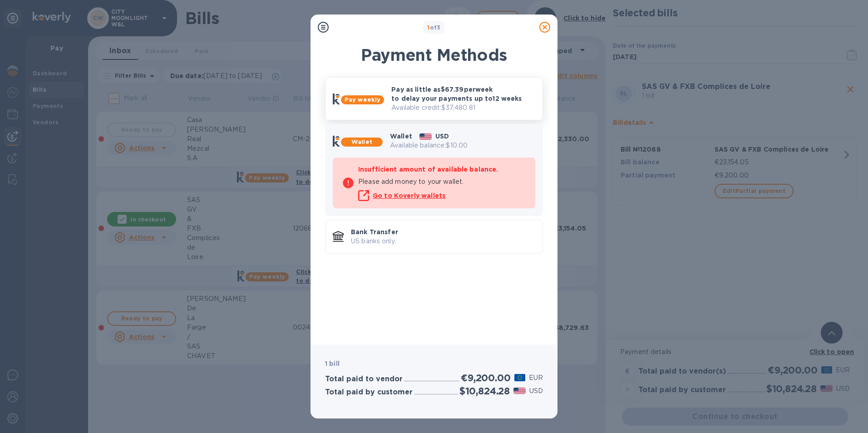
click at [460, 100] on p "Pay as little as $67.39 per week to delay your payments up to 12 weeks" at bounding box center [464, 94] width 144 height 18
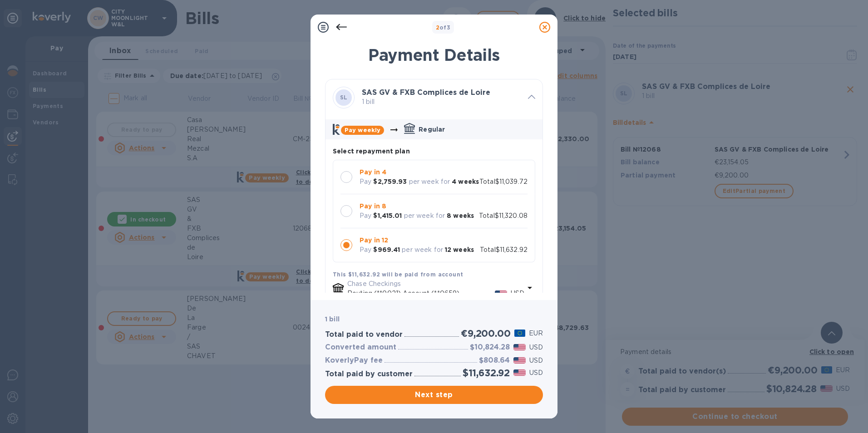
click at [348, 178] on div at bounding box center [347, 177] width 12 height 12
drag, startPoint x: 485, startPoint y: 359, endPoint x: 510, endPoint y: 359, distance: 24.5
click at [510, 359] on h3 "$215.44" at bounding box center [495, 361] width 29 height 9
click at [342, 217] on div at bounding box center [347, 211] width 12 height 12
click at [346, 177] on div at bounding box center [347, 177] width 12 height 12
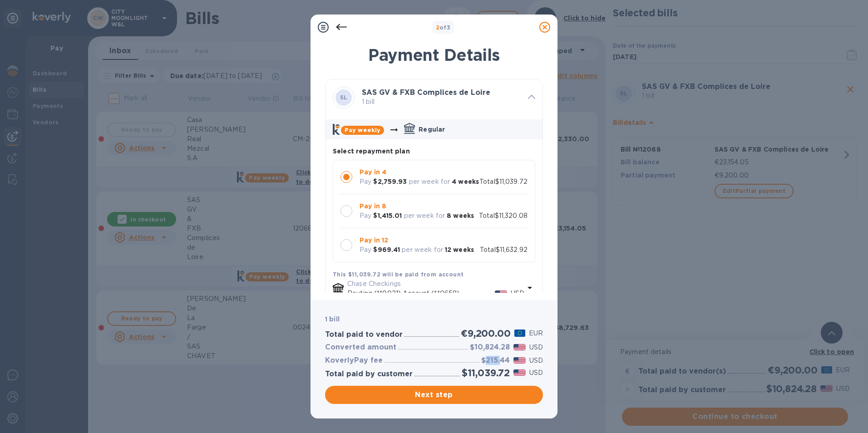
drag, startPoint x: 486, startPoint y: 362, endPoint x: 500, endPoint y: 361, distance: 14.1
click at [500, 361] on h3 "$215.44" at bounding box center [495, 361] width 29 height 9
click at [345, 217] on div at bounding box center [347, 211] width 12 height 12
drag, startPoint x: 486, startPoint y: 363, endPoint x: 509, endPoint y: 361, distance: 22.9
click at [509, 361] on h3 "$495.80" at bounding box center [494, 361] width 31 height 9
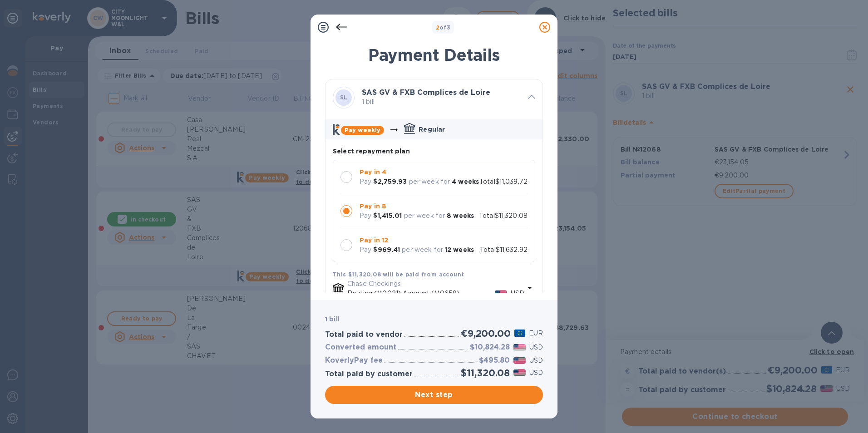
click at [350, 177] on div at bounding box center [347, 177] width 12 height 12
drag, startPoint x: 487, startPoint y: 362, endPoint x: 515, endPoint y: 361, distance: 27.8
click at [515, 361] on div "$215.44 USD" at bounding box center [512, 360] width 65 height 13
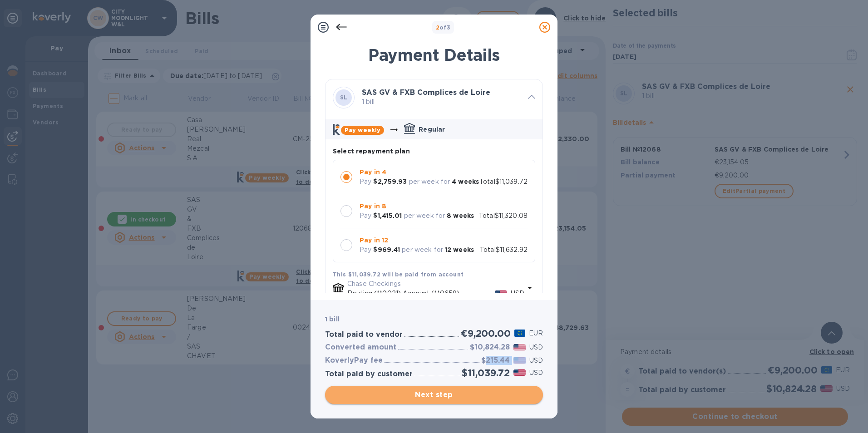
click at [471, 394] on span "Next step" at bounding box center [433, 395] width 203 height 11
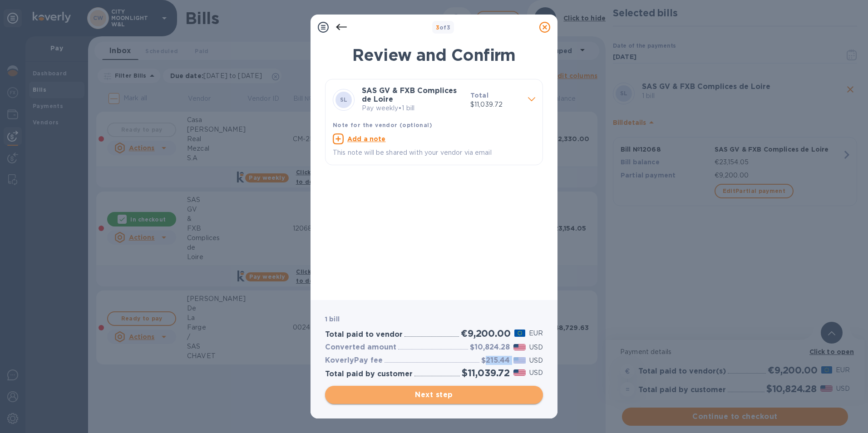
click at [466, 399] on span "Next step" at bounding box center [433, 395] width 203 height 11
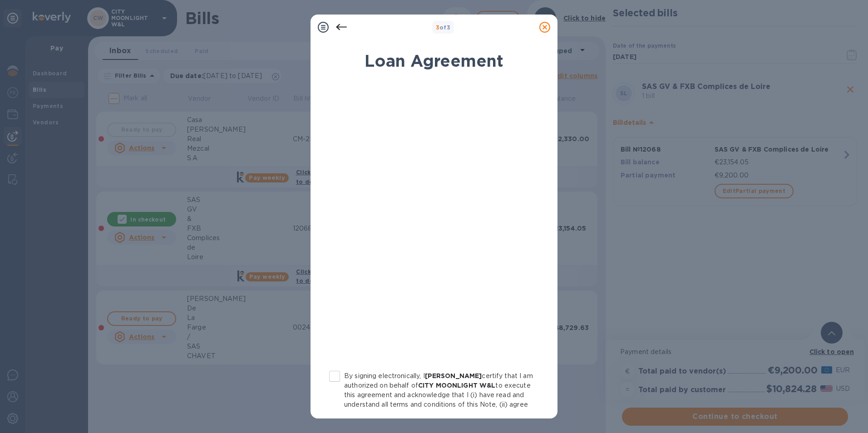
scroll to position [84, 0]
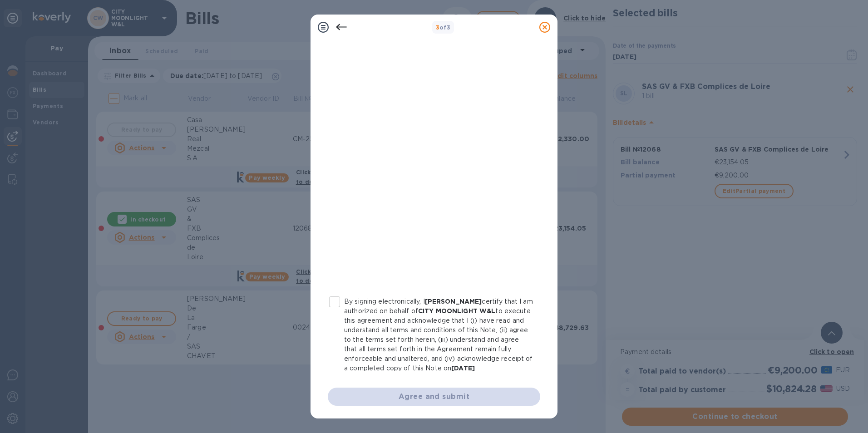
click at [334, 294] on input "By signing electronically, I [PERSON_NAME] certify that I am authorized on beha…" at bounding box center [334, 301] width 19 height 19
checkbox input "true"
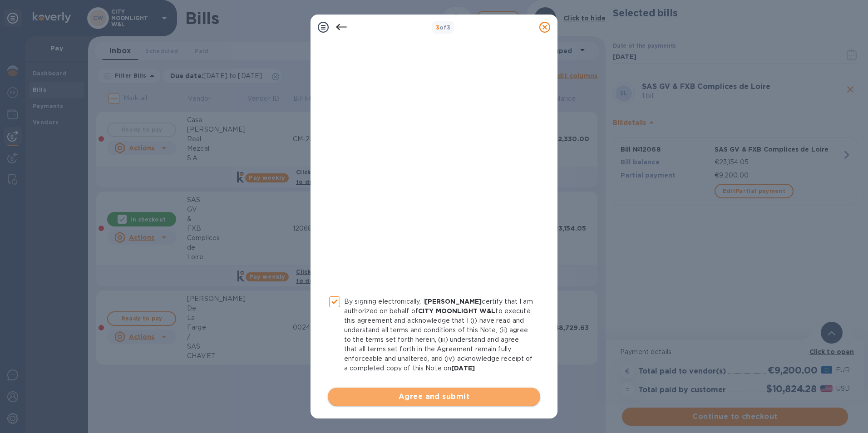
click at [443, 395] on span "Agree and submit" at bounding box center [434, 397] width 198 height 11
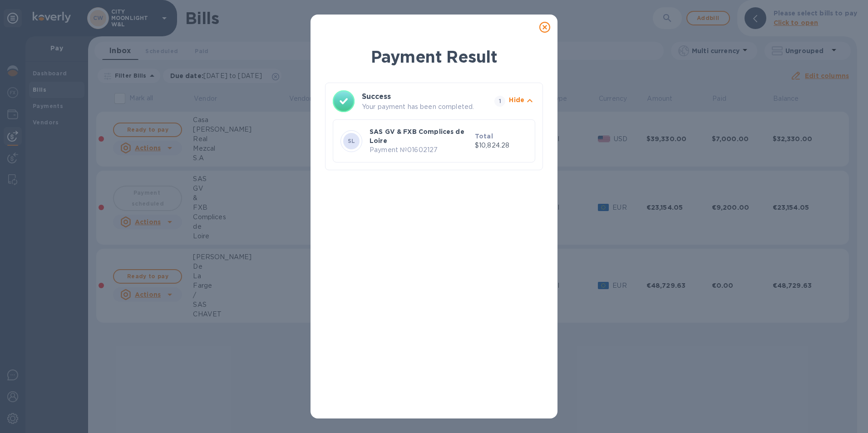
click at [546, 30] on icon at bounding box center [545, 27] width 11 height 11
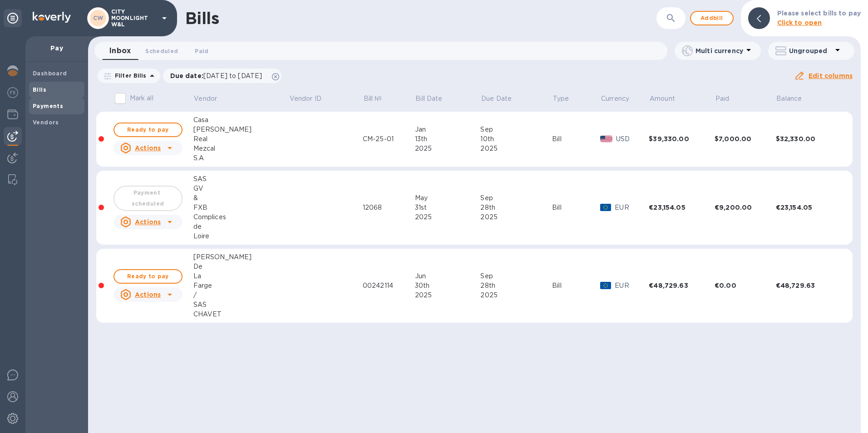
click at [51, 105] on b "Payments" at bounding box center [48, 106] width 30 height 7
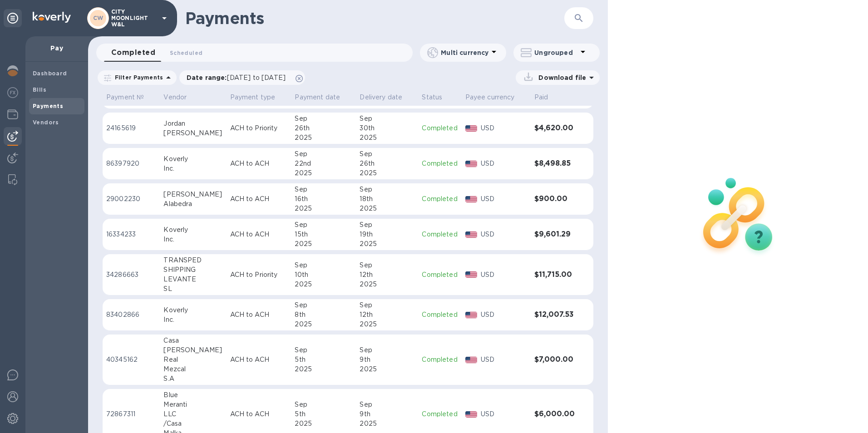
scroll to position [44, 0]
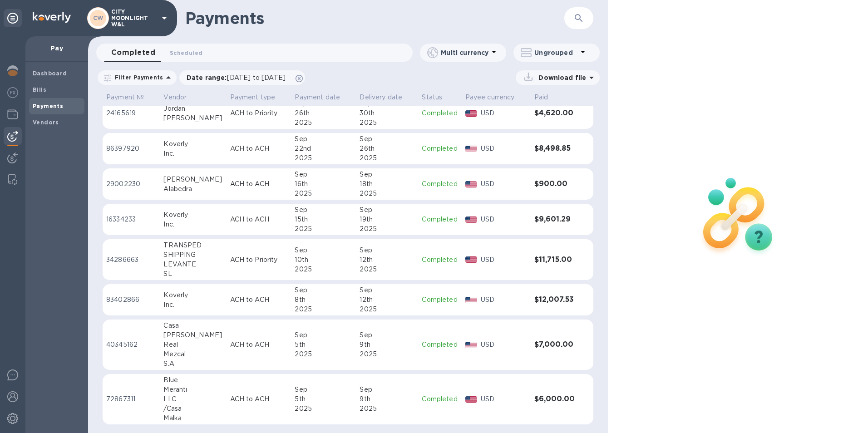
click at [53, 121] on b "Vendors" at bounding box center [46, 122] width 26 height 7
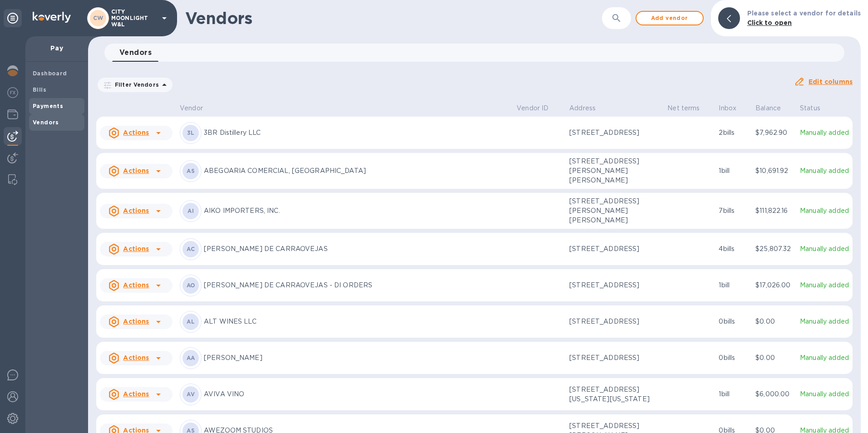
click at [61, 101] on div "Payments" at bounding box center [56, 106] width 55 height 16
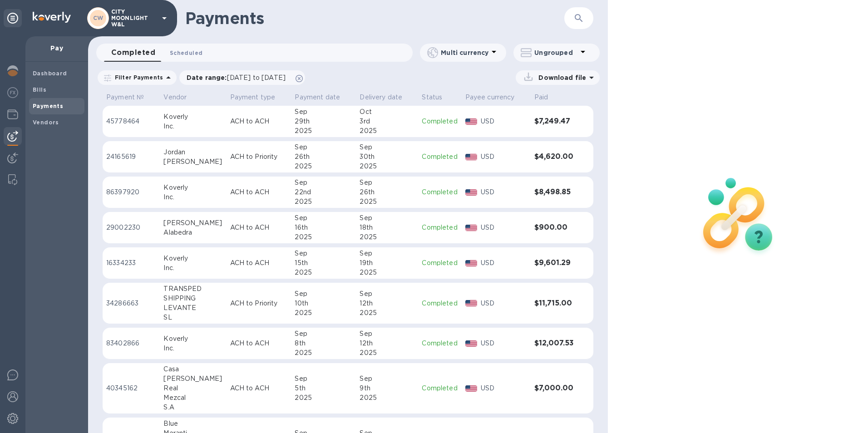
drag, startPoint x: 183, startPoint y: 53, endPoint x: 178, endPoint y: 57, distance: 6.2
click at [183, 53] on span "Scheduled 0" at bounding box center [186, 53] width 33 height 10
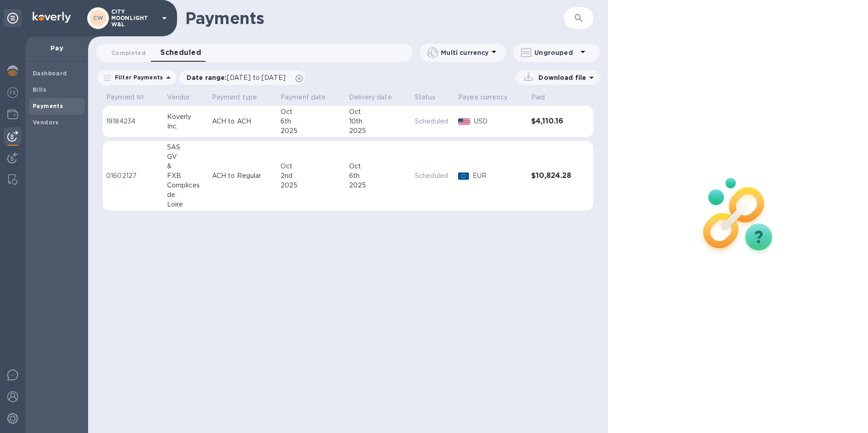
click at [129, 116] on td "19184234" at bounding box center [133, 122] width 61 height 32
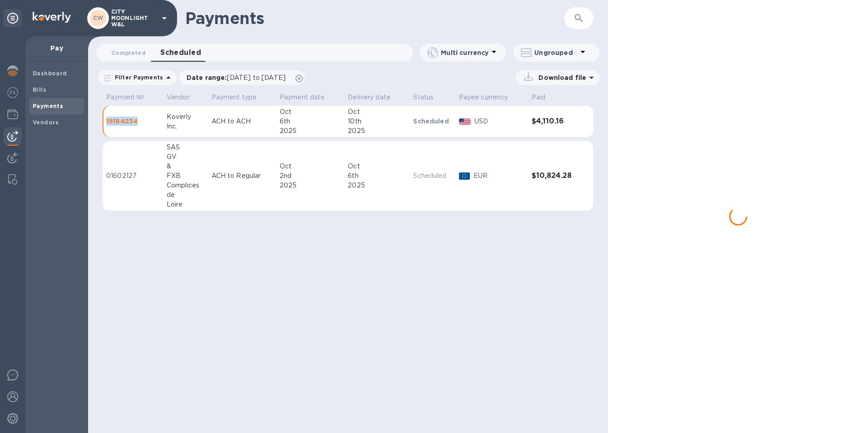
click at [129, 116] on td "19184234" at bounding box center [133, 122] width 60 height 32
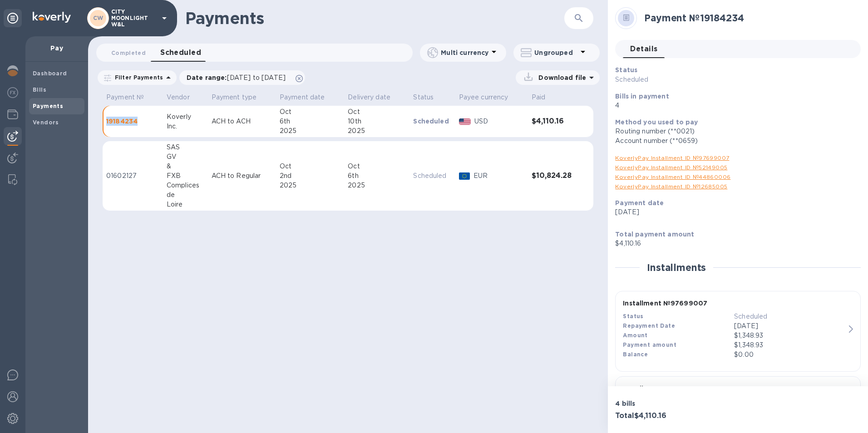
drag, startPoint x: 617, startPoint y: 211, endPoint x: 659, endPoint y: 215, distance: 42.0
click at [659, 215] on p "[DATE]" at bounding box center [734, 213] width 238 height 10
click at [550, 223] on div "Payments ​ Completed 0 Scheduled 0 Multi currency Ungrouped Filter Payments Dat…" at bounding box center [348, 216] width 520 height 433
click at [120, 175] on p "01602127" at bounding box center [132, 176] width 53 height 10
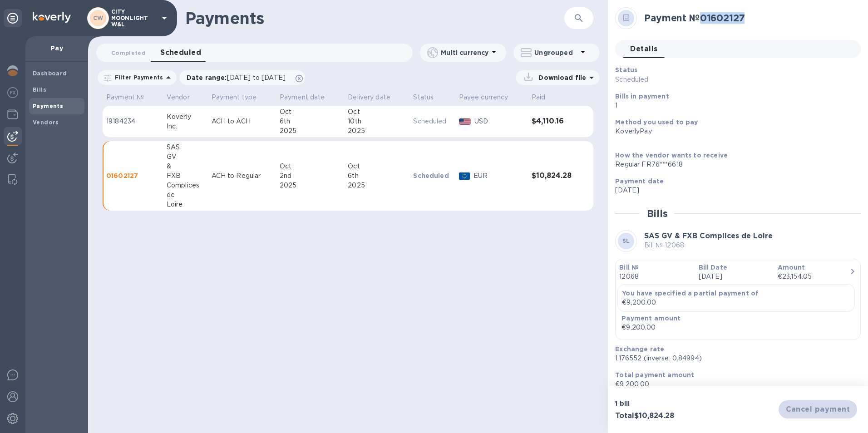
drag, startPoint x: 705, startPoint y: 17, endPoint x: 749, endPoint y: 25, distance: 45.2
click at [749, 25] on div "Payment № 01602127" at bounding box center [749, 18] width 217 height 19
copy h2 "01602127"
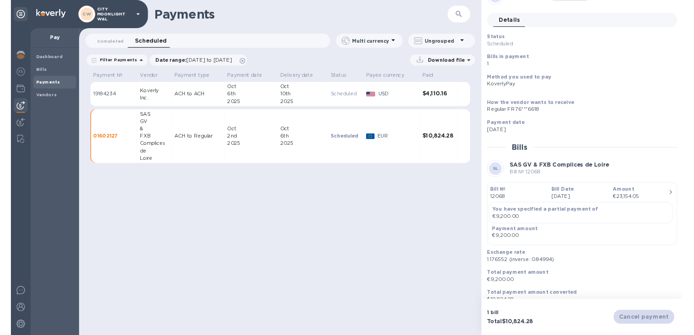
scroll to position [36, 0]
